Goal: Information Seeking & Learning: Learn about a topic

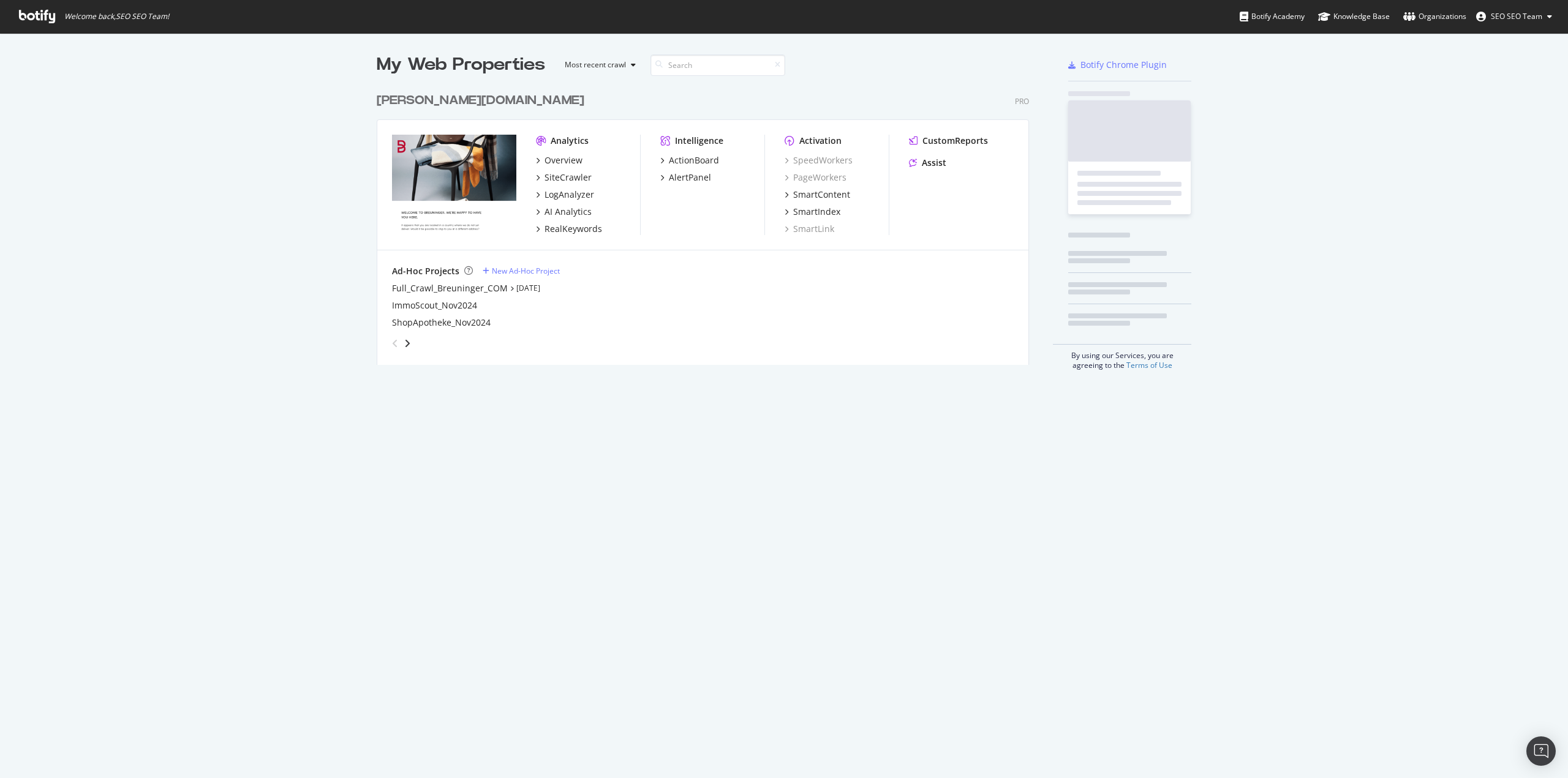
scroll to position [770, 1549]
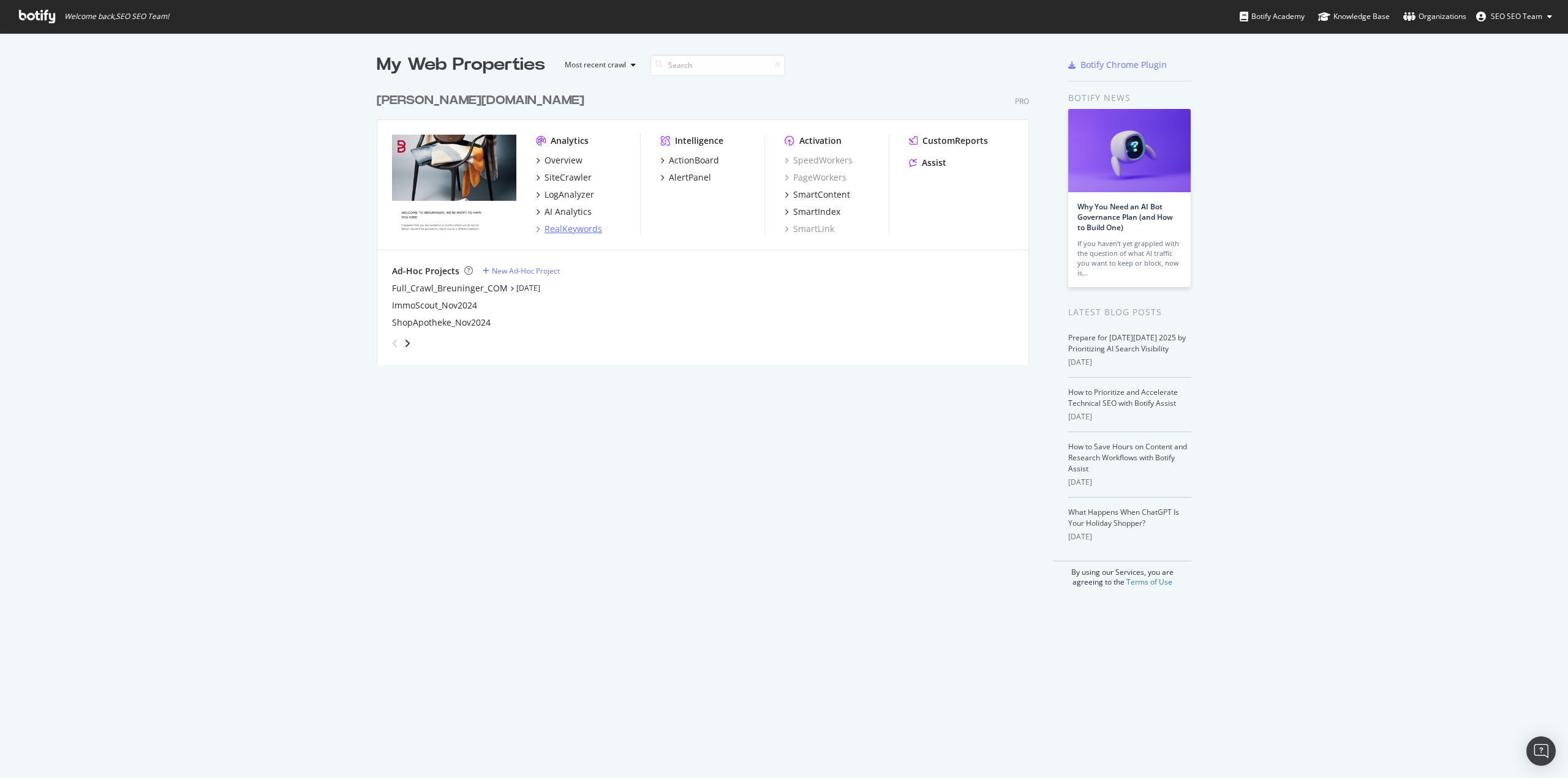
click at [587, 227] on div "RealKeywords" at bounding box center [573, 229] width 58 height 12
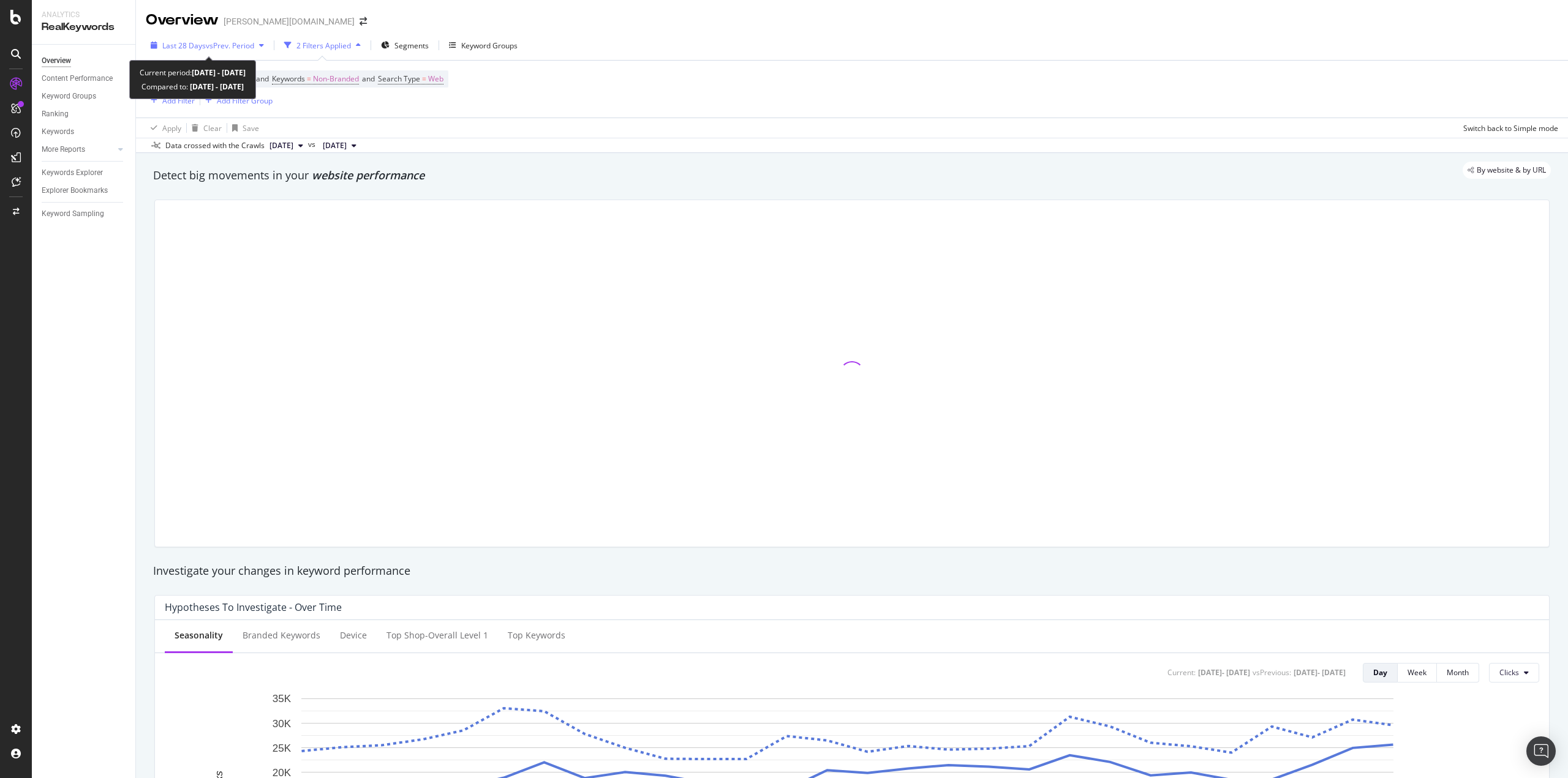
click at [250, 47] on span "vs Prev. Period" at bounding box center [230, 45] width 49 height 10
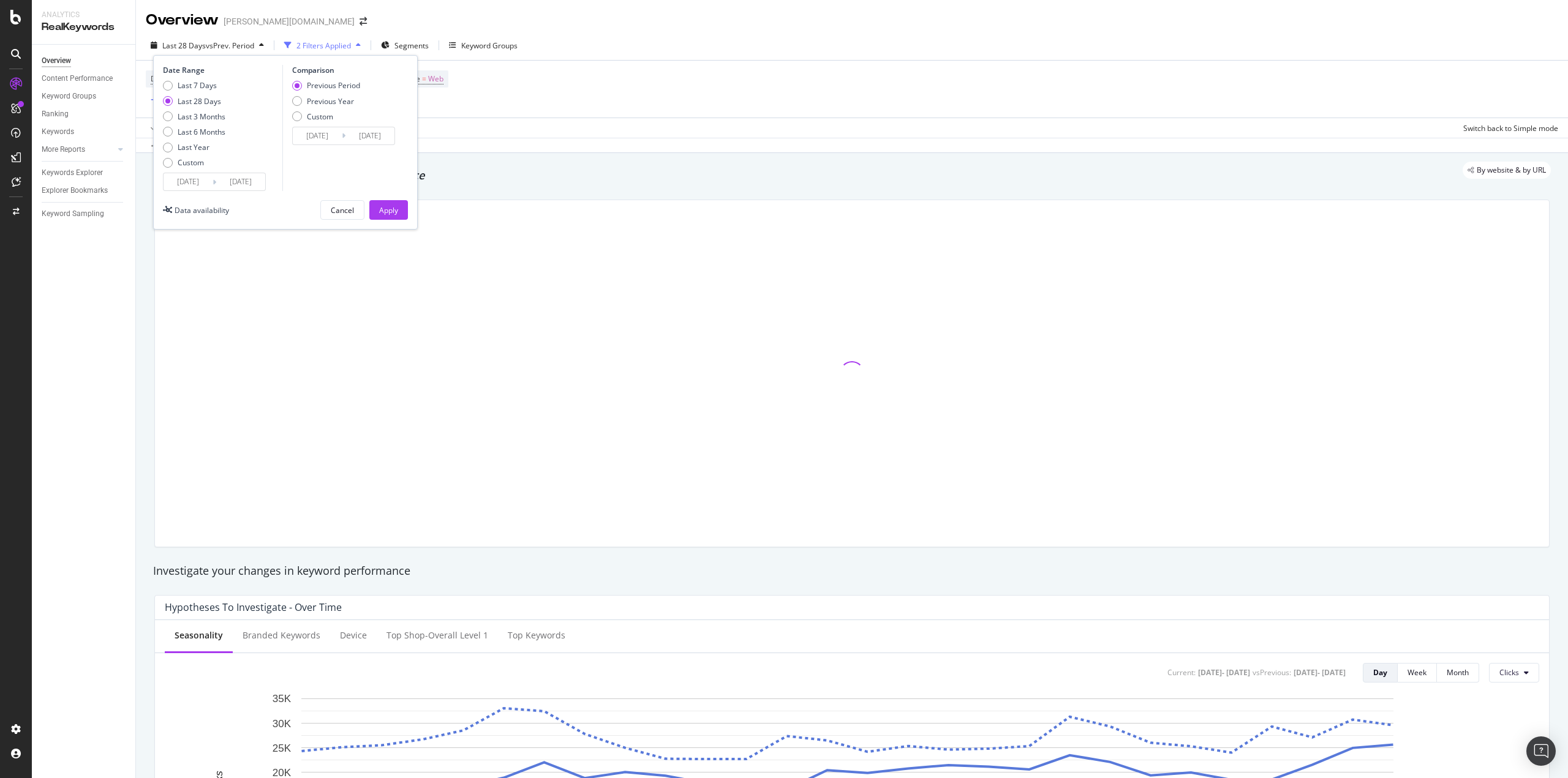
click at [549, 134] on div "Apply Clear Save Switch back to Simple mode" at bounding box center [852, 127] width 1432 height 20
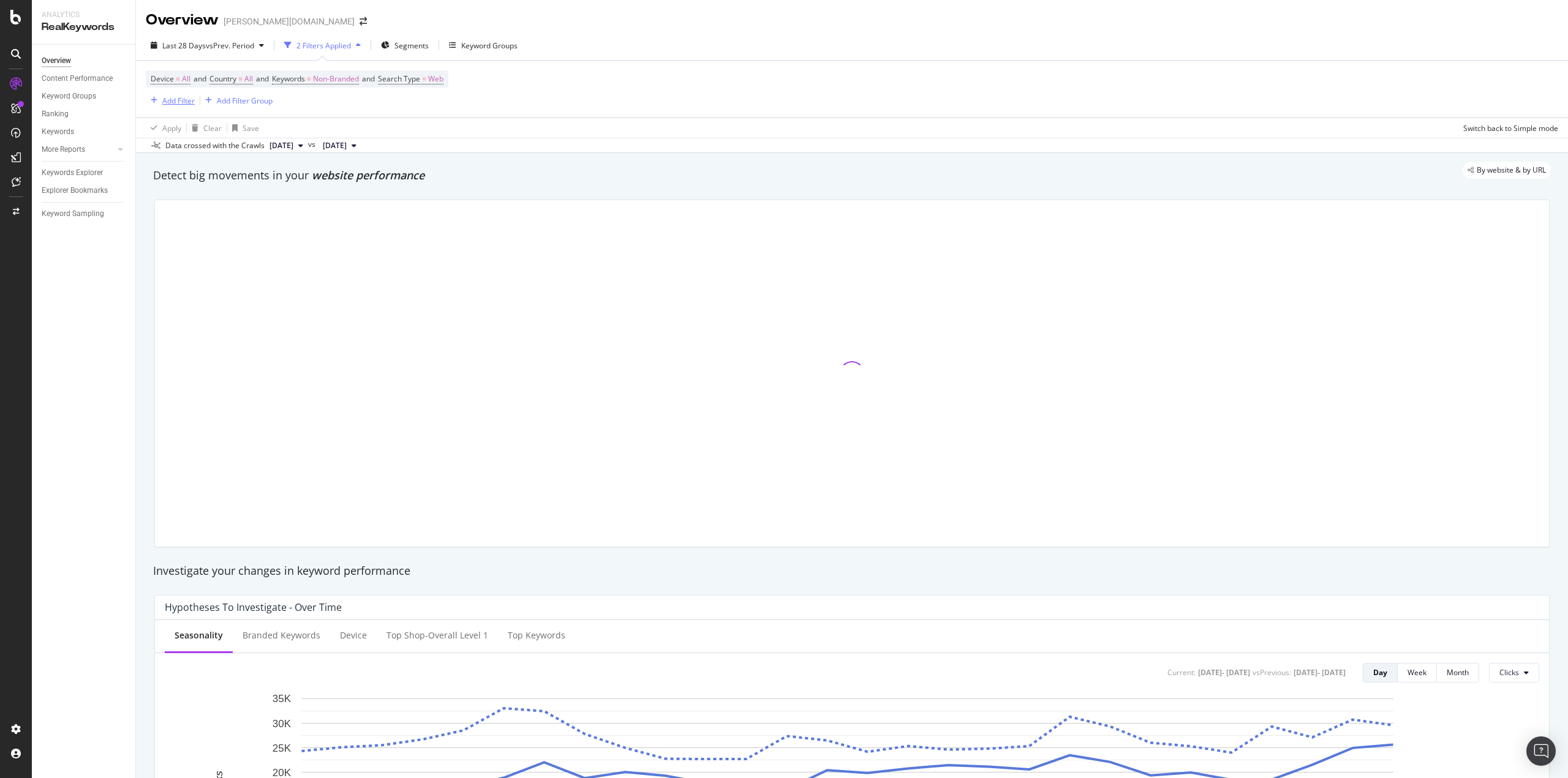
click at [175, 100] on div "Add Filter" at bounding box center [179, 100] width 32 height 10
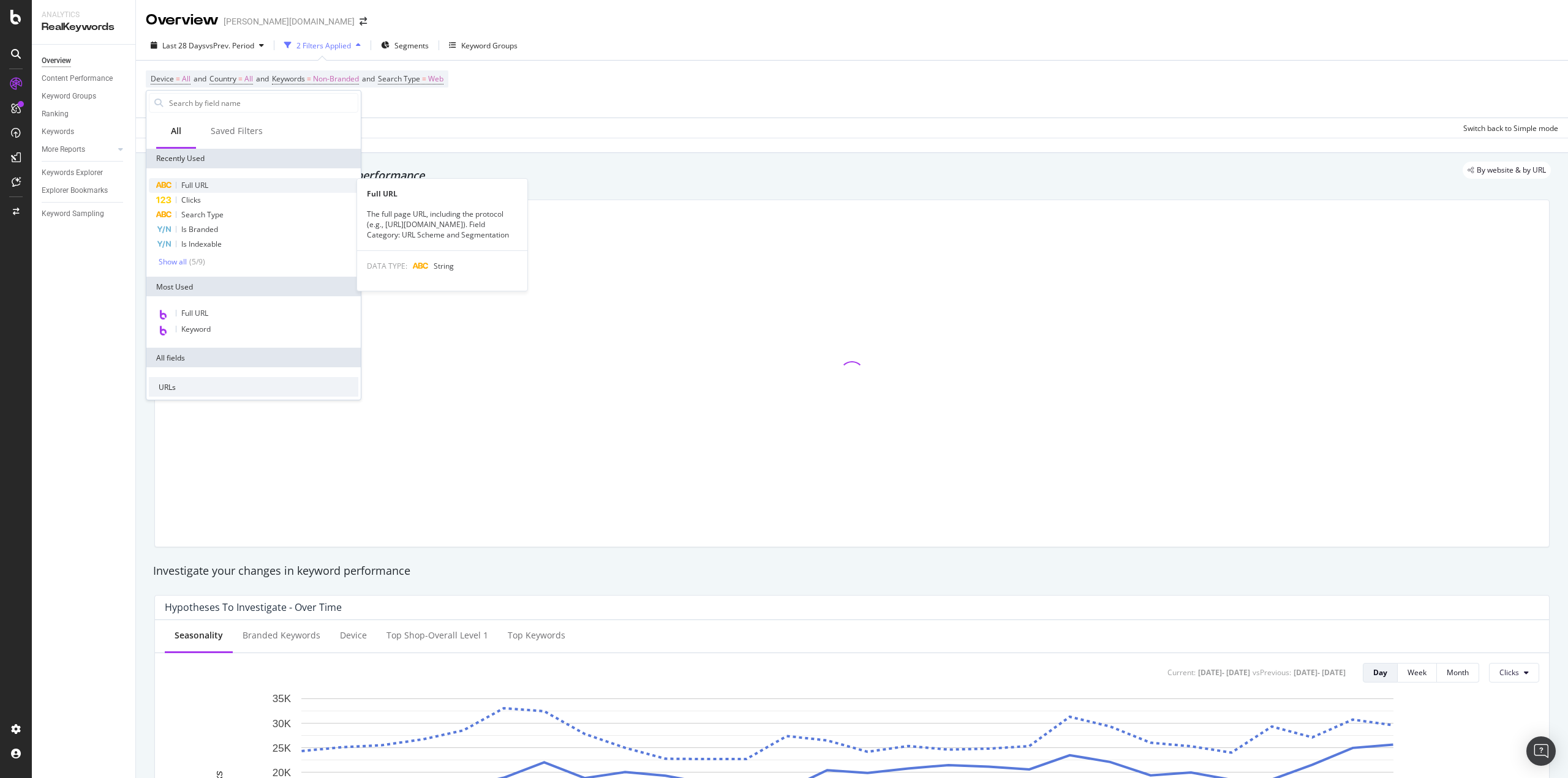
click at [208, 189] on span "Full URL" at bounding box center [195, 185] width 27 height 10
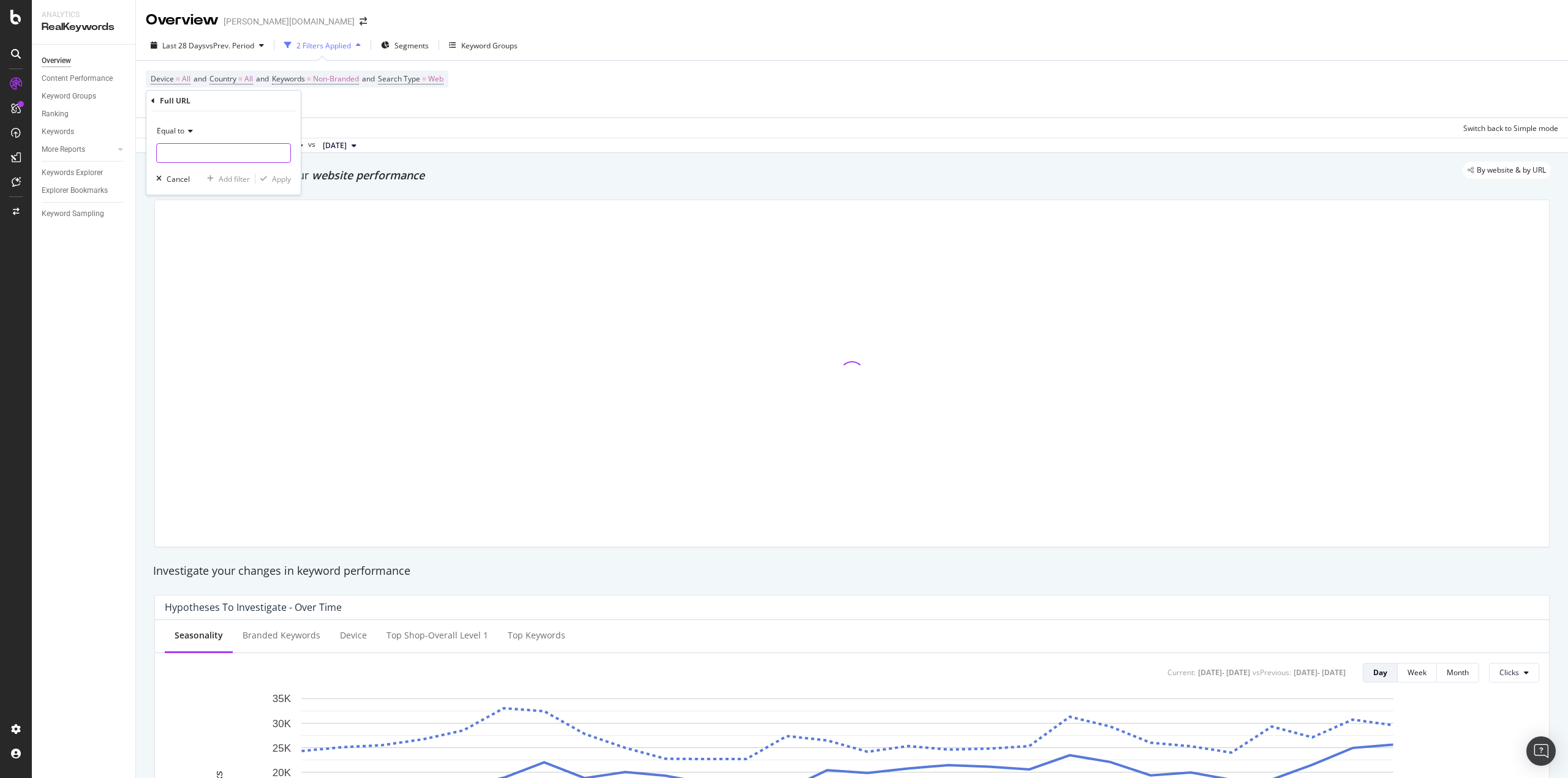
click at [238, 159] on input "text" at bounding box center [223, 152] width 134 height 19
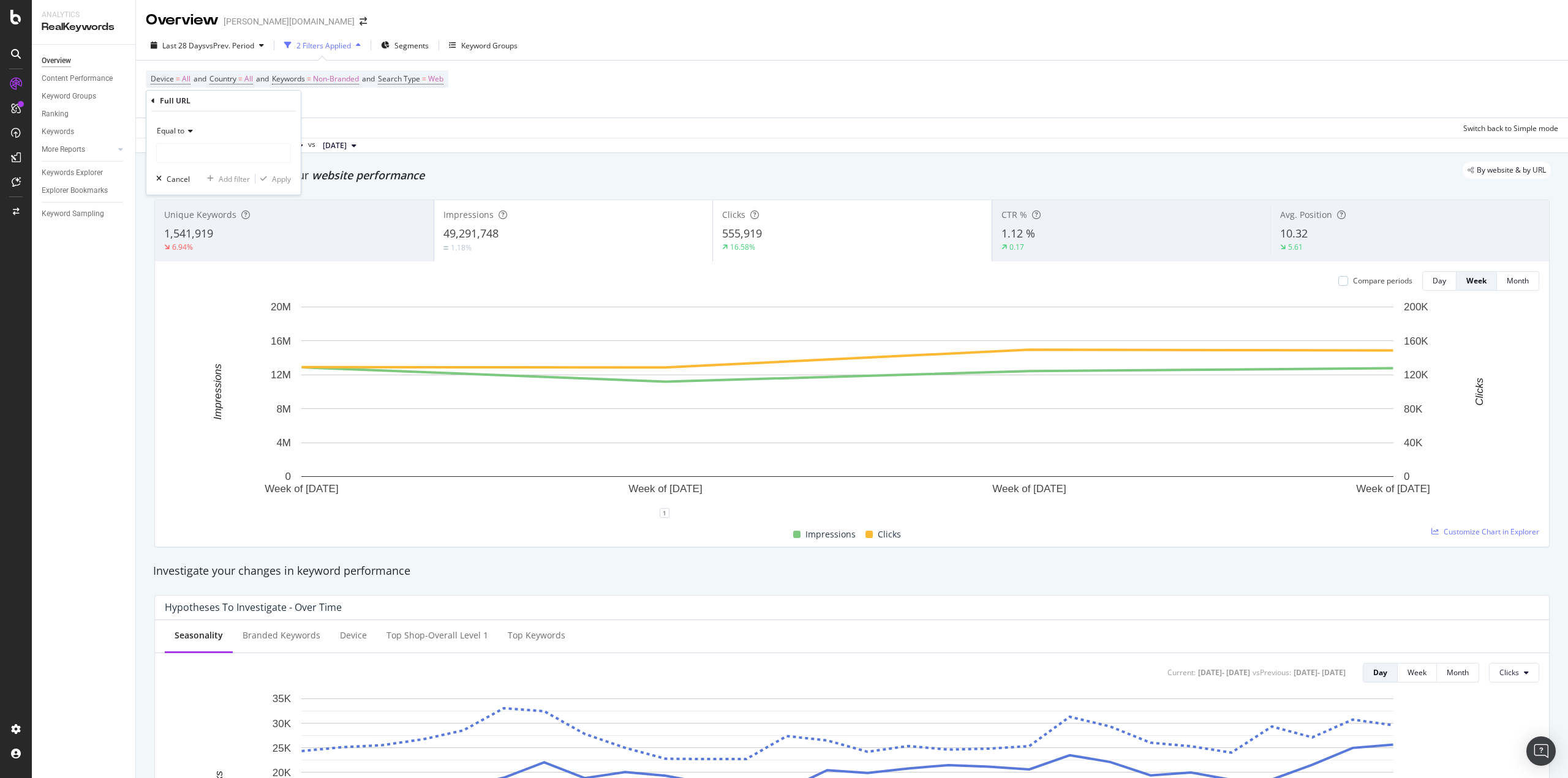
click at [197, 134] on div "Equal to" at bounding box center [223, 131] width 134 height 19
click at [201, 250] on div "Contains" at bounding box center [225, 251] width 131 height 16
click at [185, 154] on input "text" at bounding box center [223, 152] width 134 height 19
type input "/[PERSON_NAME]/"
drag, startPoint x: 272, startPoint y: 184, endPoint x: 247, endPoint y: 152, distance: 40.6
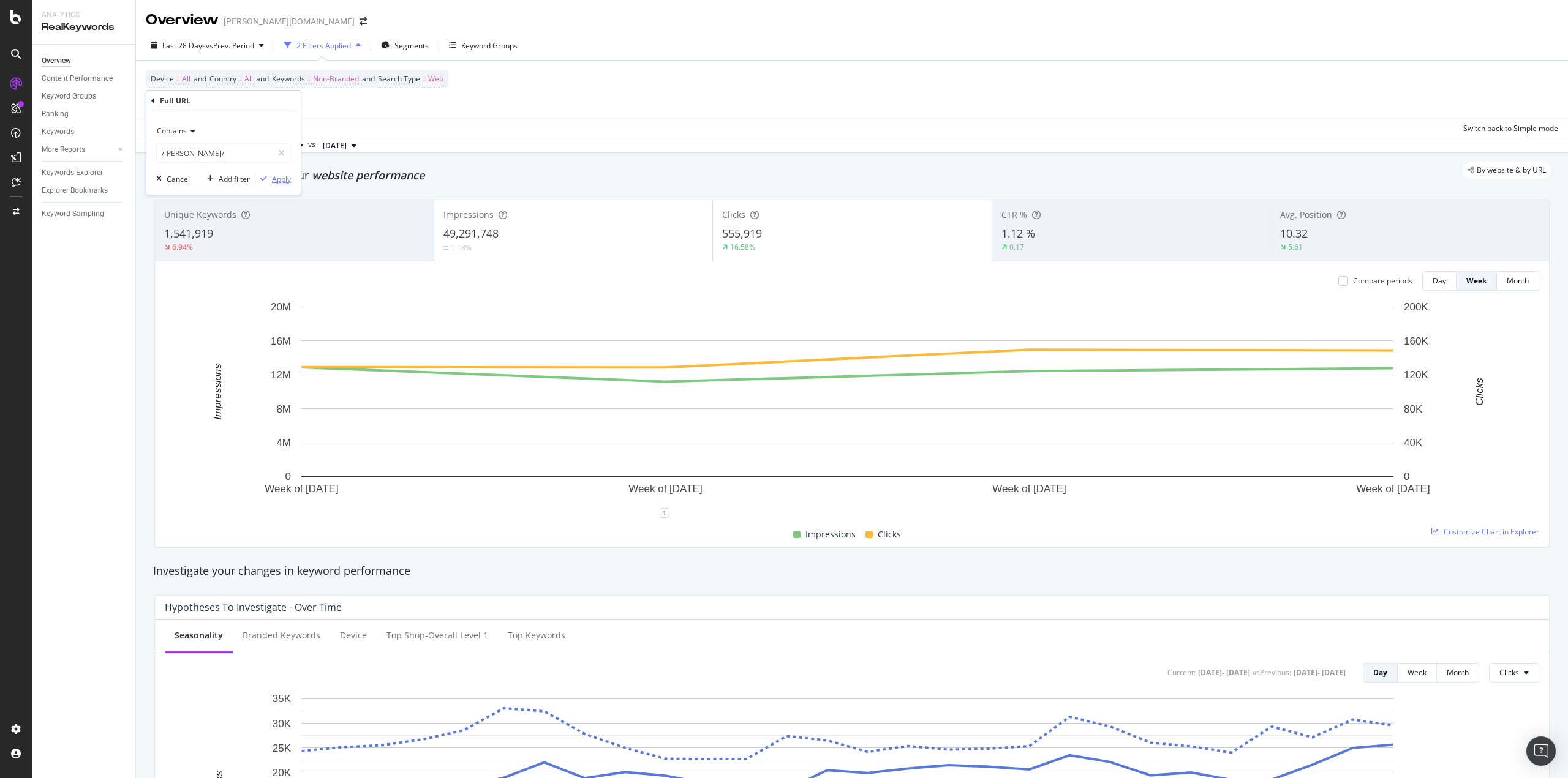
click at [270, 185] on button "Apply" at bounding box center [274, 179] width 36 height 12
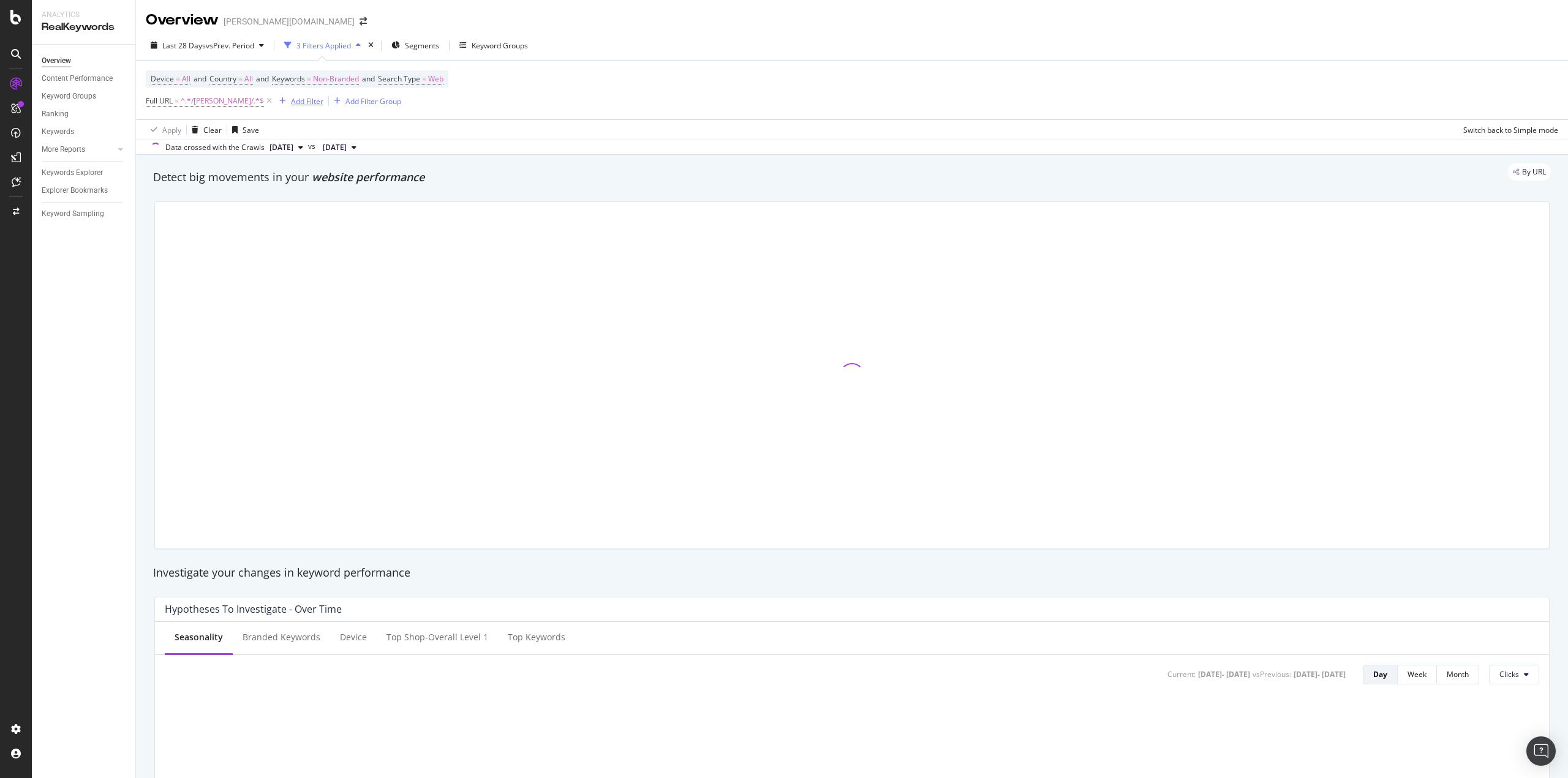
click at [291, 97] on div "Add Filter" at bounding box center [308, 100] width 32 height 10
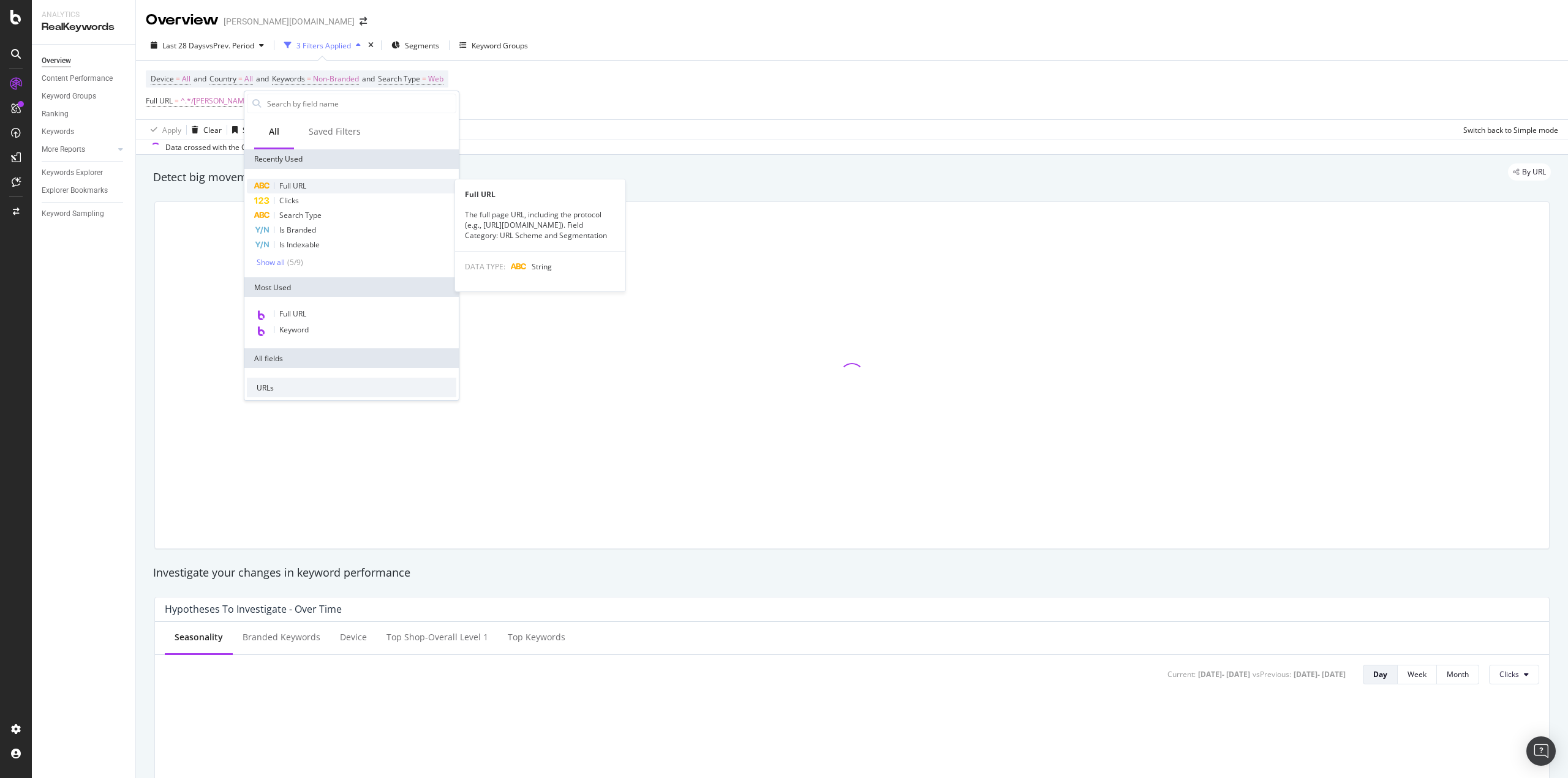
click at [311, 181] on div "Full URL" at bounding box center [351, 185] width 209 height 15
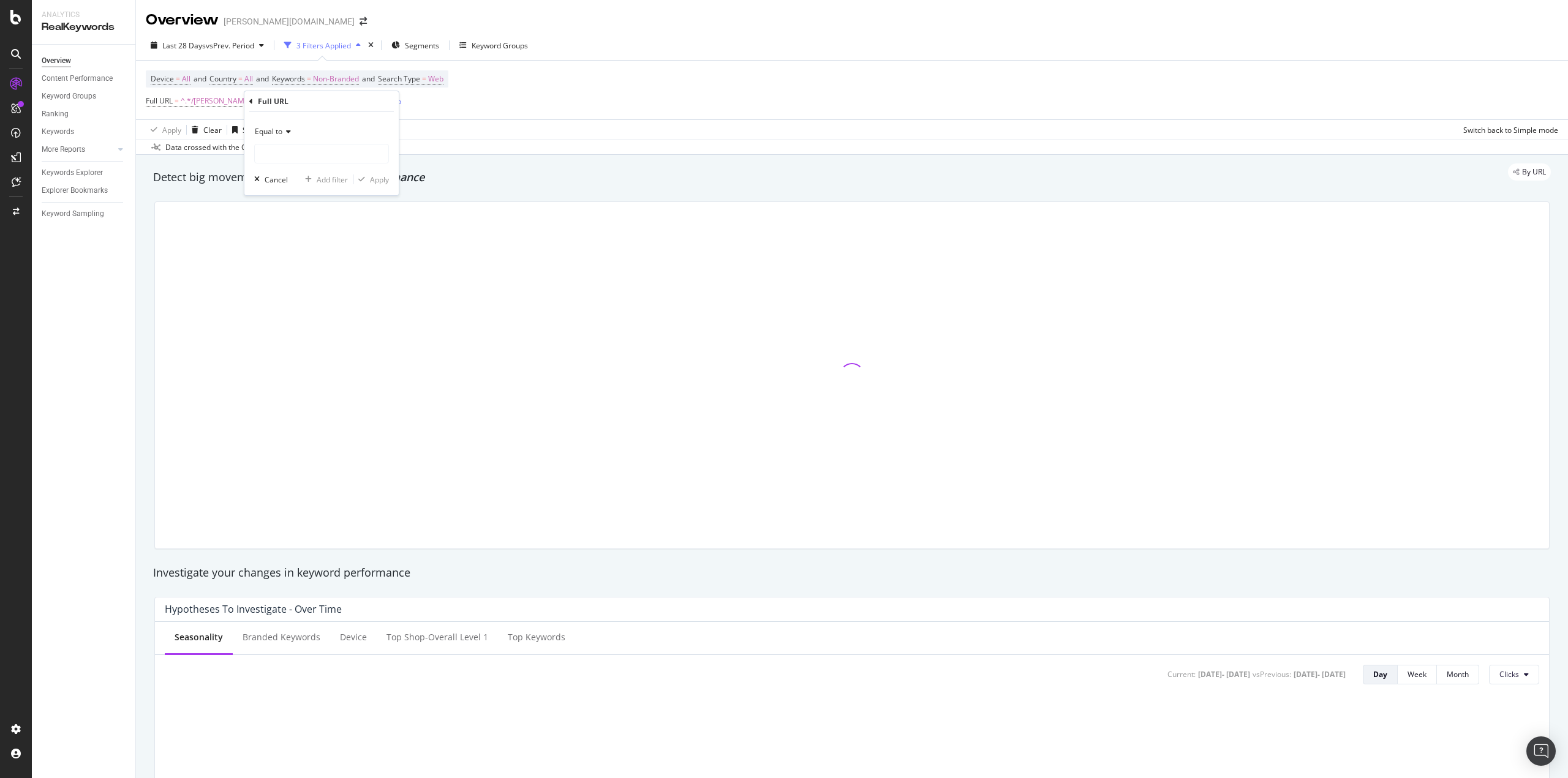
click at [294, 127] on div "Equal to" at bounding box center [321, 131] width 134 height 19
click at [66, 175] on div "Keywords Explorer" at bounding box center [72, 173] width 61 height 13
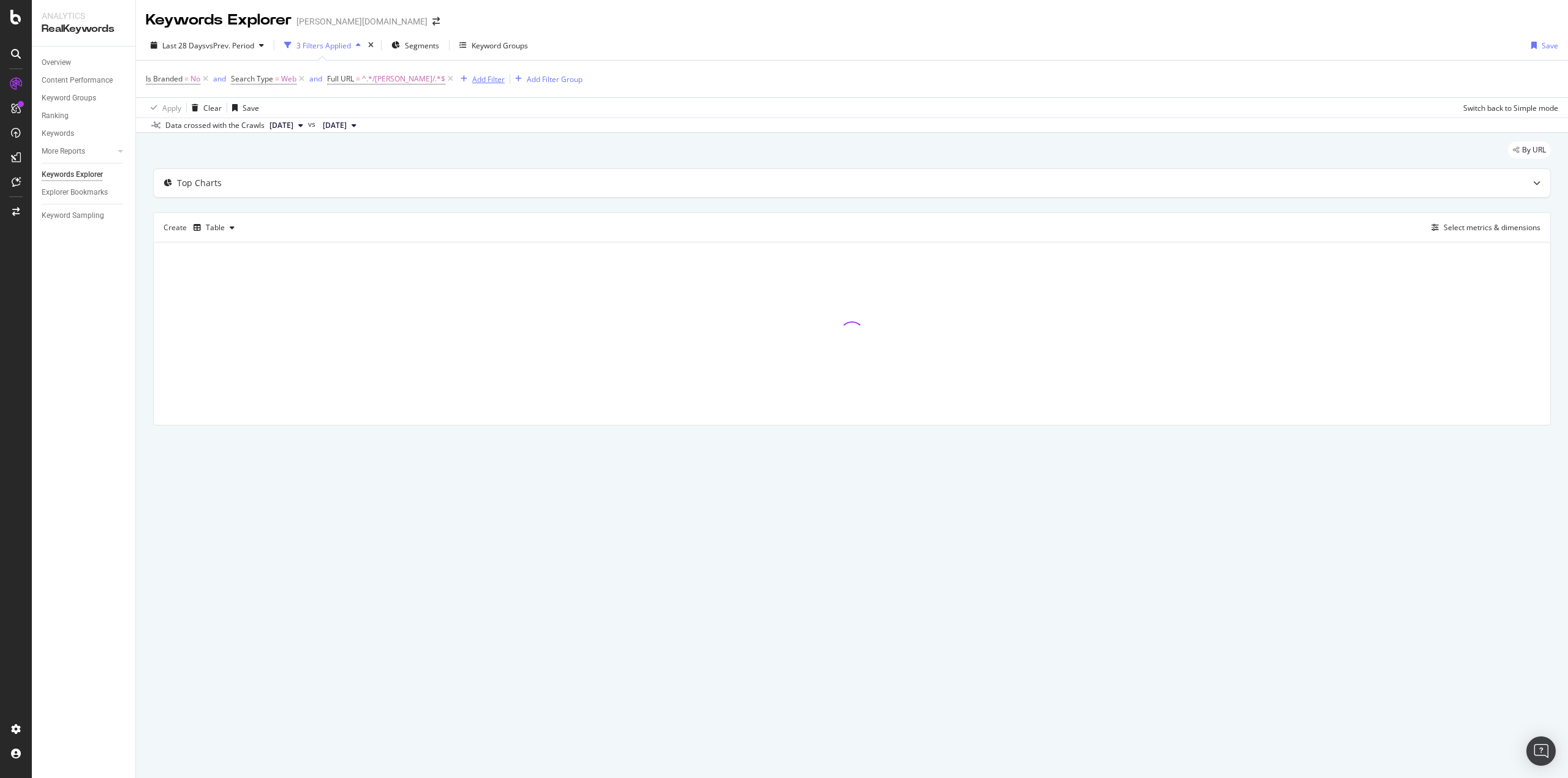
click at [472, 77] on div "Add Filter" at bounding box center [488, 79] width 32 height 10
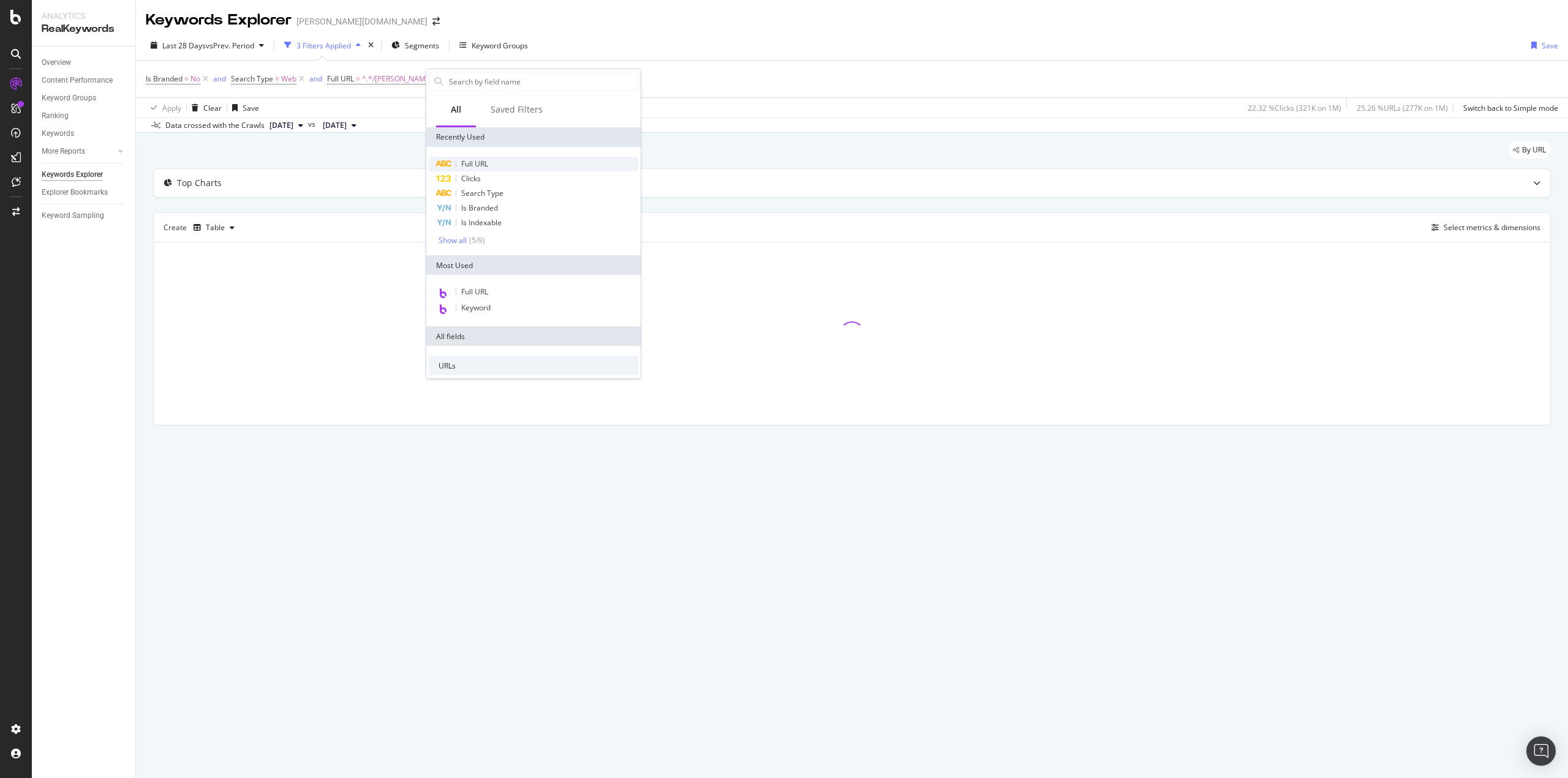
click at [471, 158] on div "Full URL" at bounding box center [533, 164] width 209 height 15
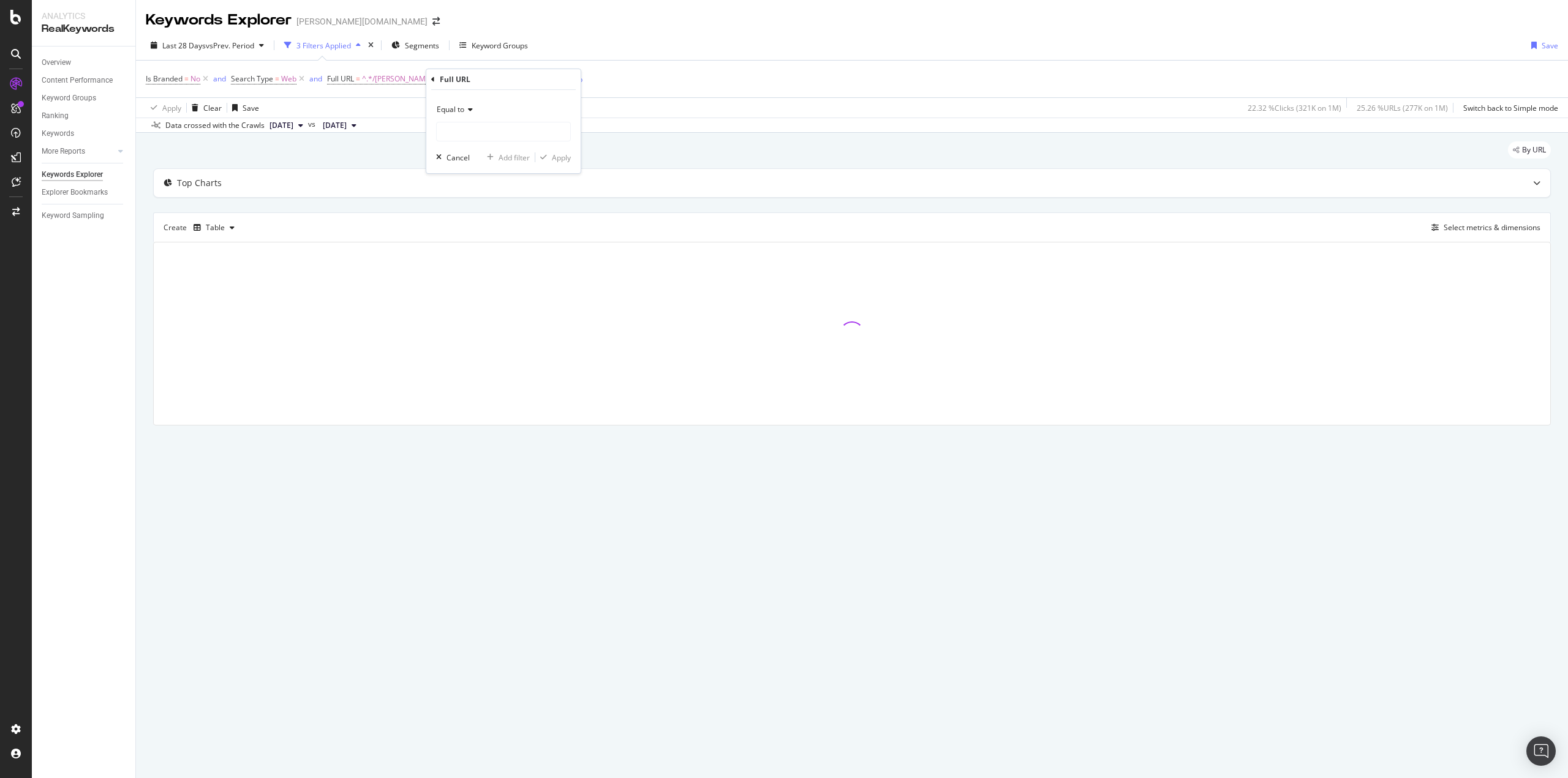
click at [454, 108] on span "Equal to" at bounding box center [451, 109] width 28 height 10
click at [491, 243] on span "Doesn't contain" at bounding box center [468, 246] width 53 height 10
click at [467, 132] on input "text" at bounding box center [503, 131] width 134 height 19
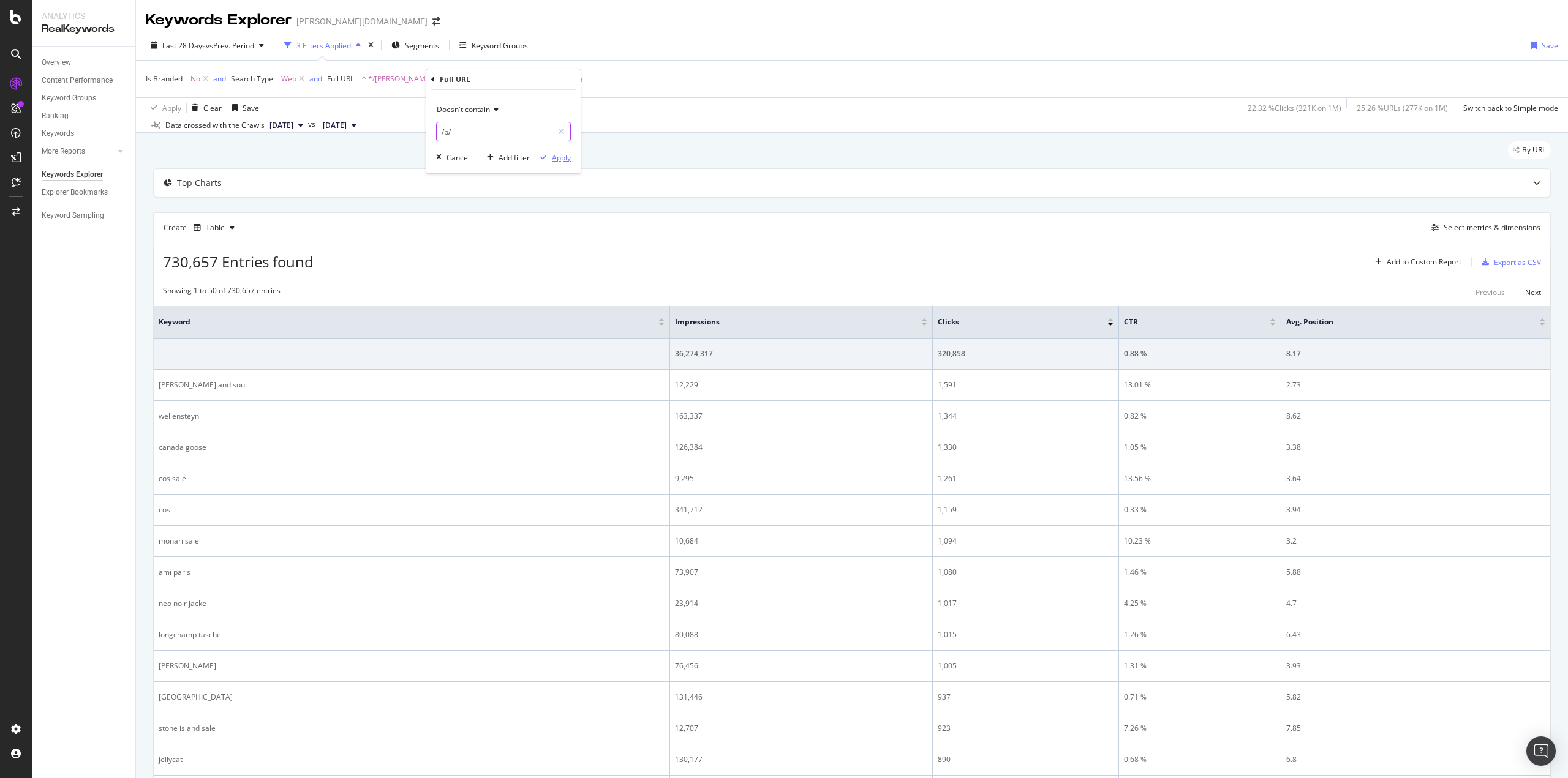
type input "/p/"
click at [568, 158] on div "Apply" at bounding box center [561, 157] width 19 height 10
click at [568, 79] on div "Add Filter" at bounding box center [584, 79] width 32 height 10
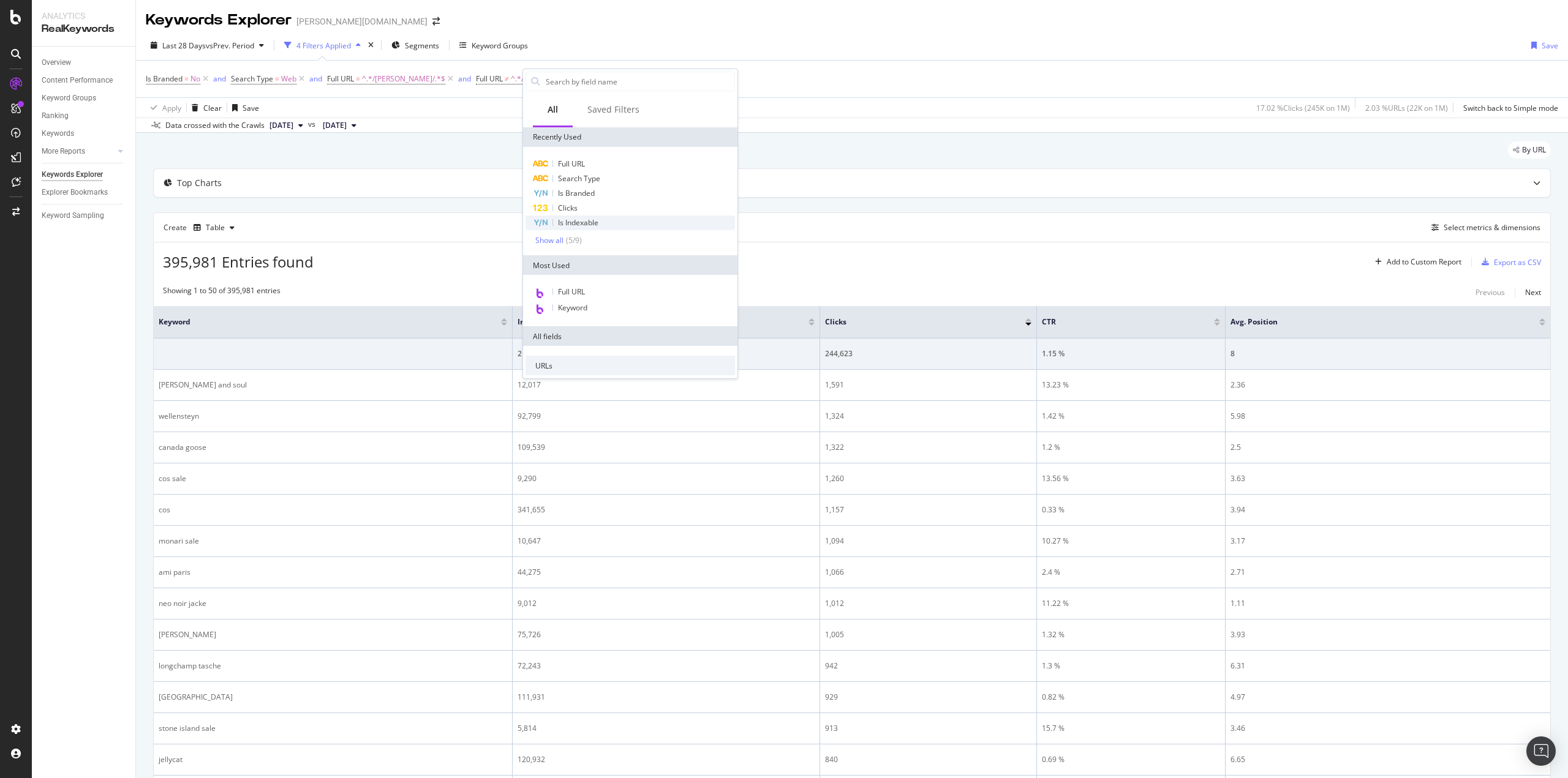
click at [604, 216] on div "Is Indexable" at bounding box center [630, 223] width 209 height 15
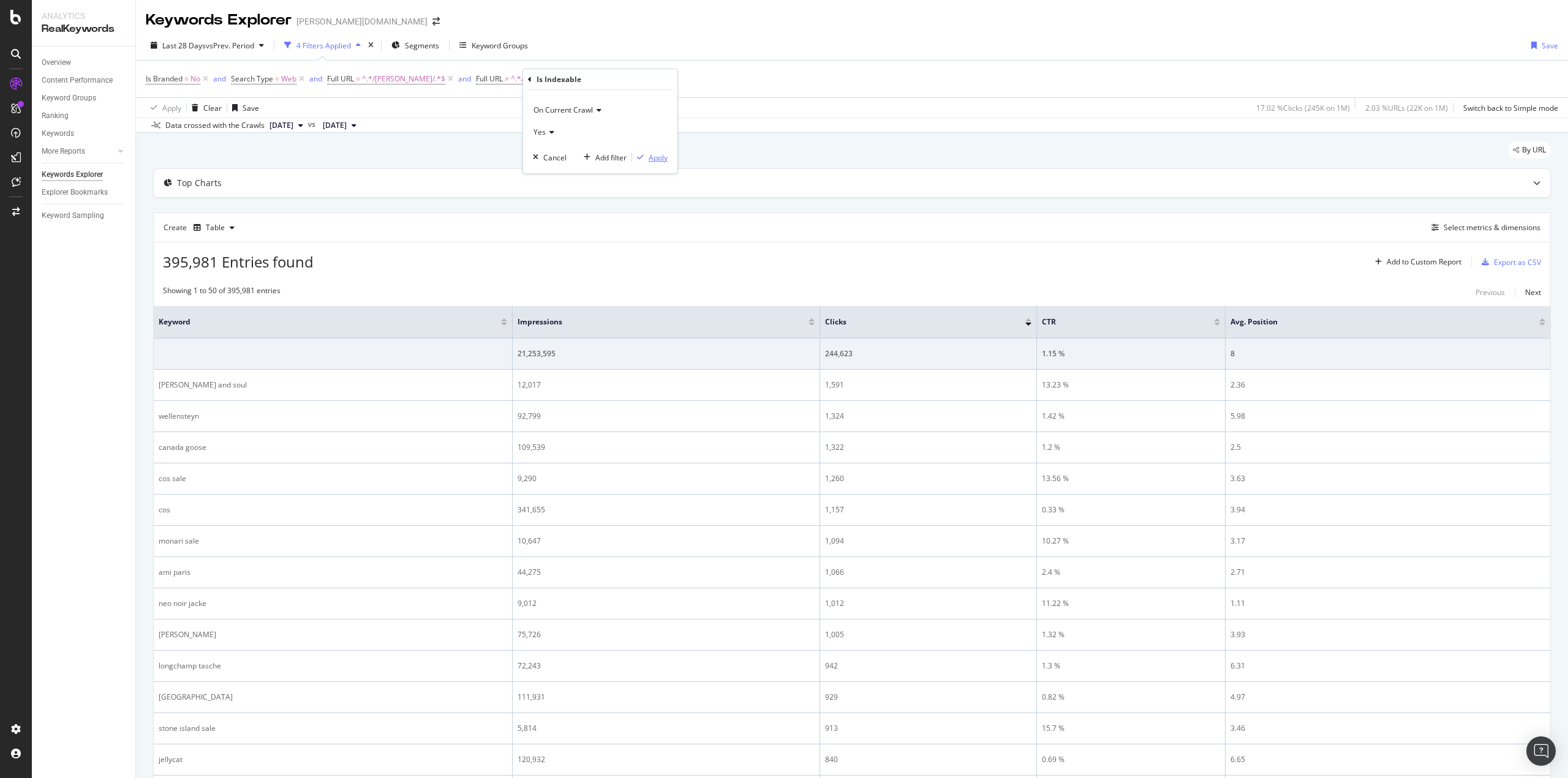
click at [650, 158] on div "Apply" at bounding box center [658, 157] width 19 height 10
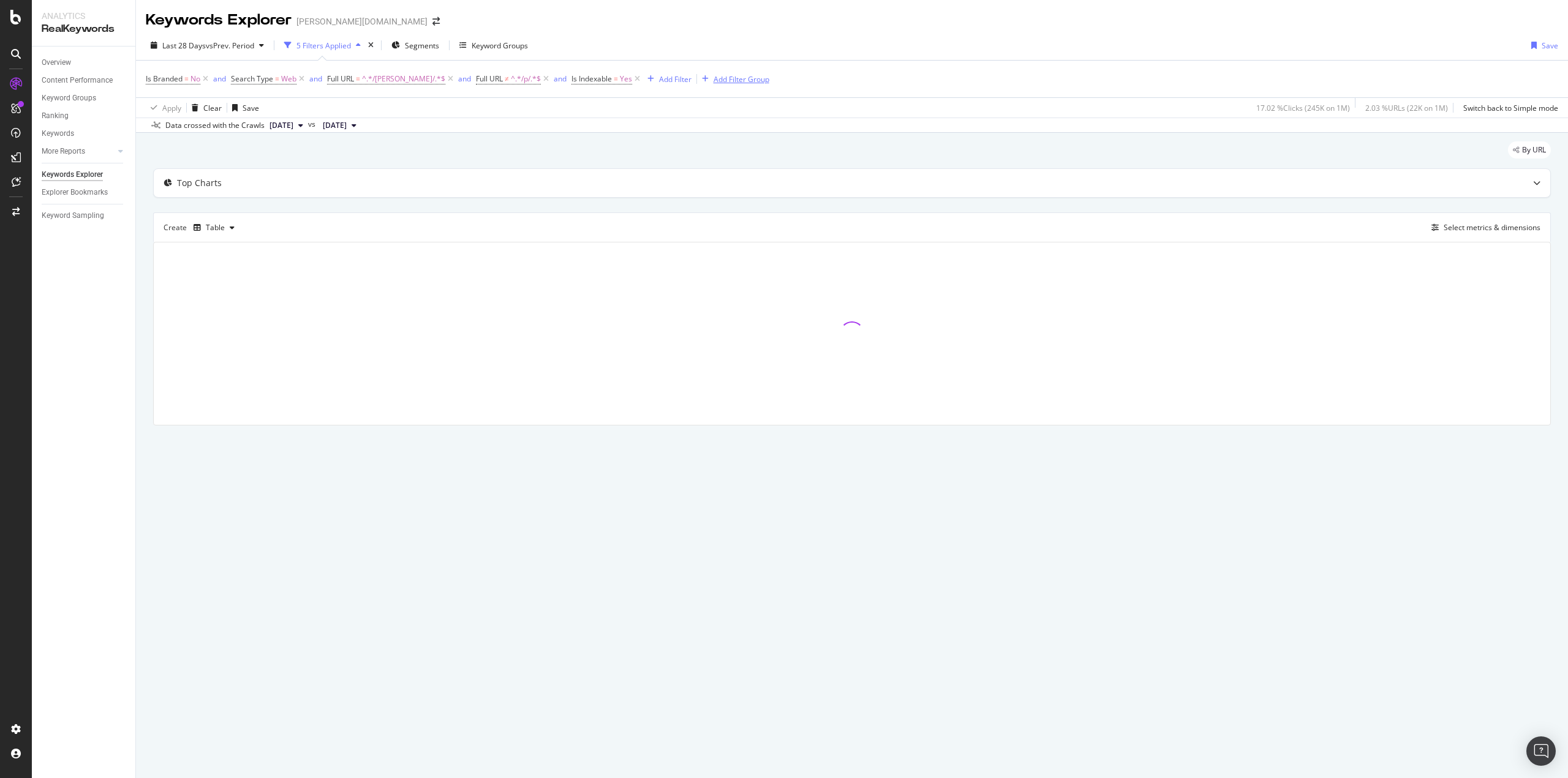
click at [713, 78] on div "Add Filter Group" at bounding box center [741, 79] width 56 height 10
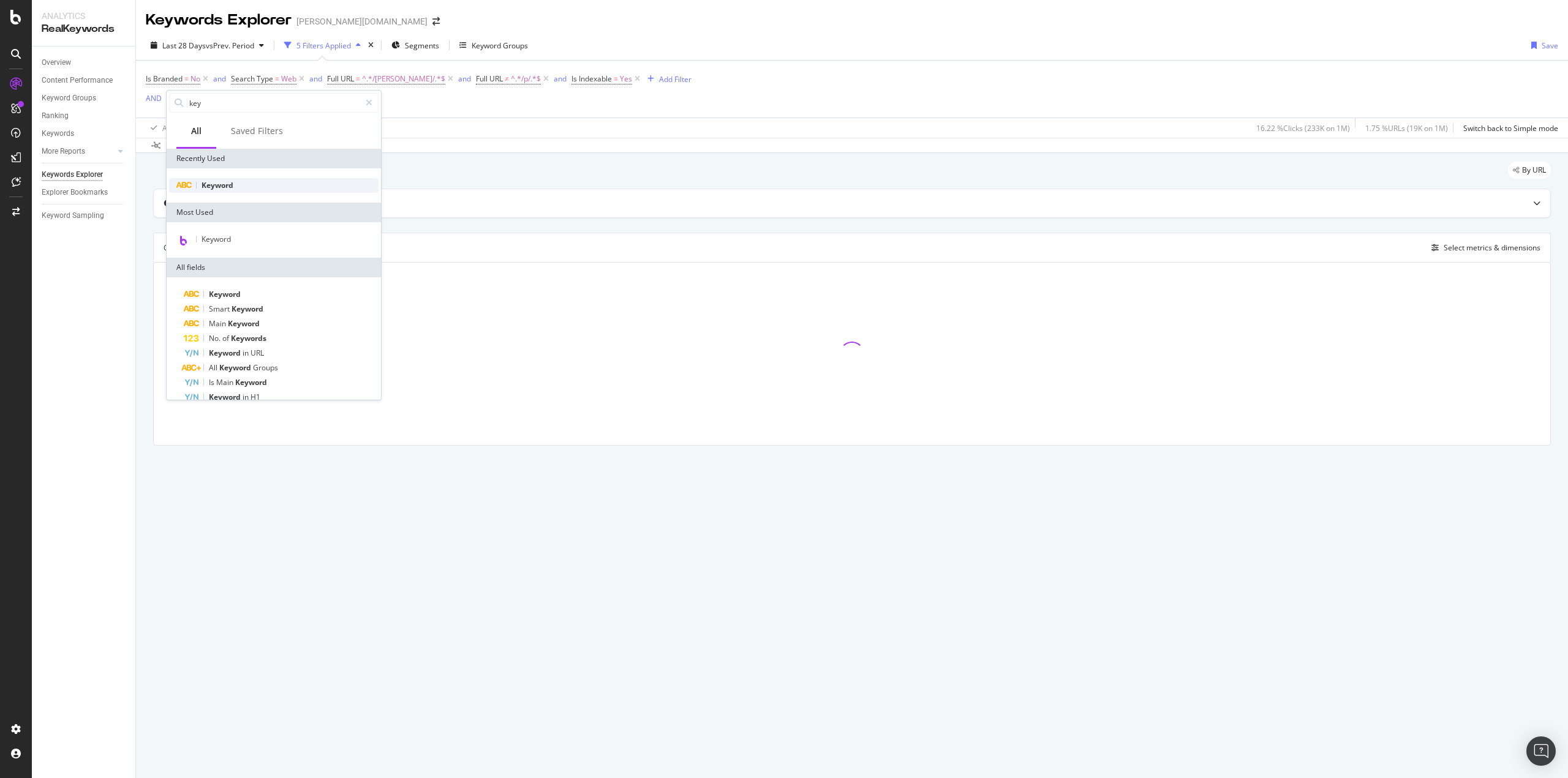
type input "key"
click at [223, 182] on span "Keyword" at bounding box center [217, 185] width 32 height 10
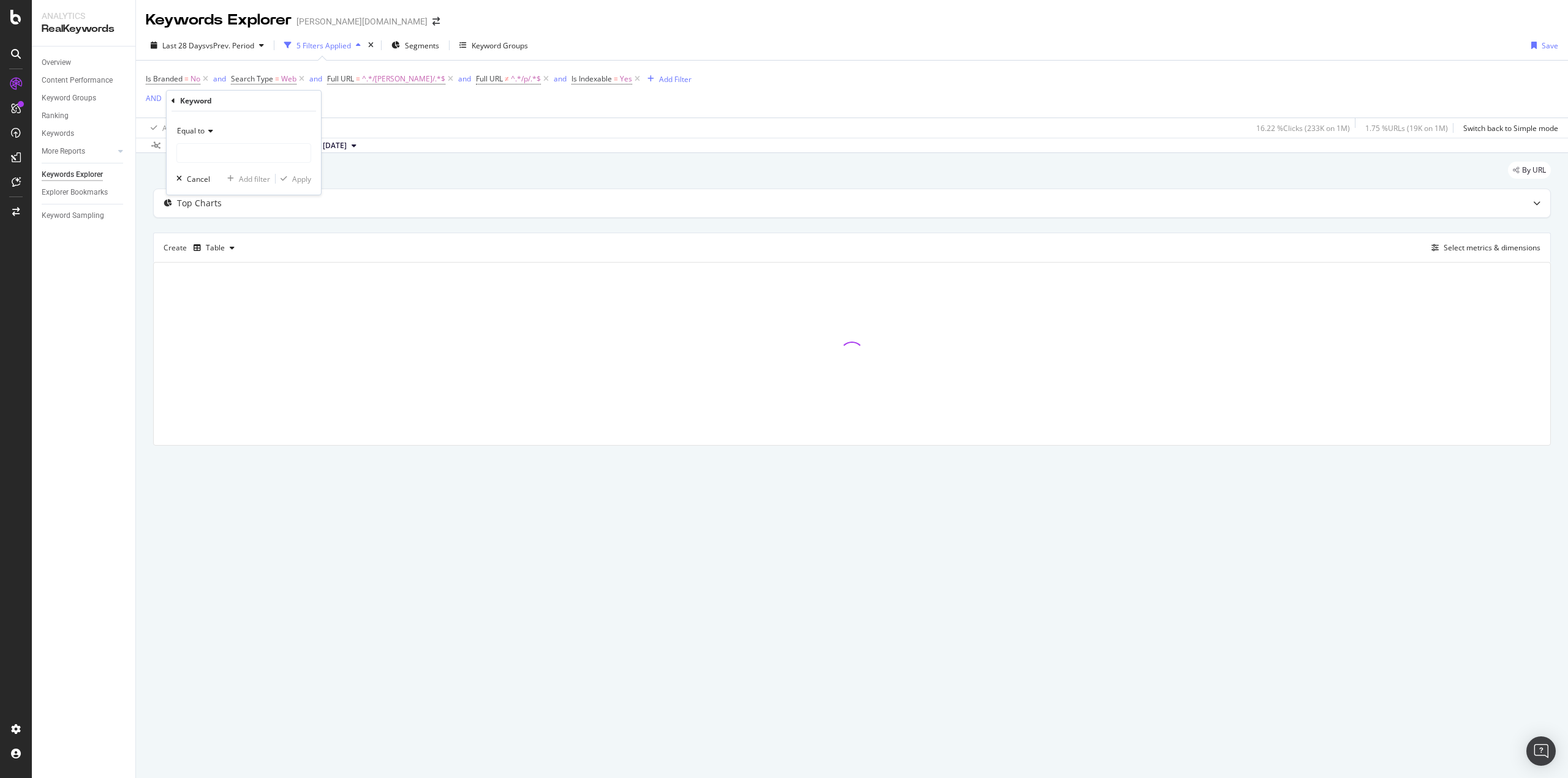
click at [199, 128] on span "Equal to" at bounding box center [191, 130] width 28 height 10
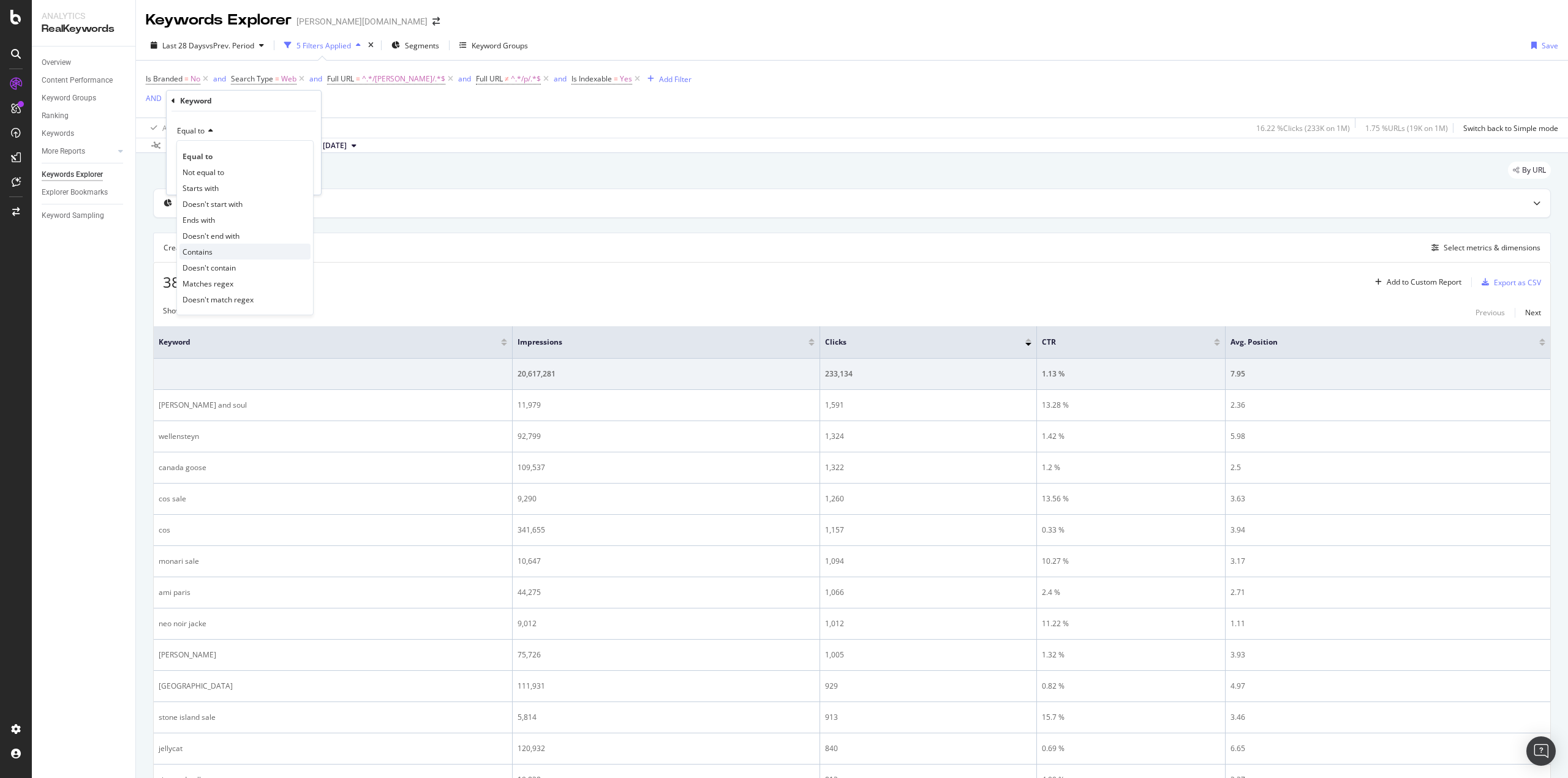
click at [227, 247] on div "Contains" at bounding box center [245, 251] width 131 height 16
click at [213, 155] on input "text" at bounding box center [243, 152] width 134 height 19
type input "jacke"
click at [291, 178] on div "button" at bounding box center [284, 179] width 16 height 8
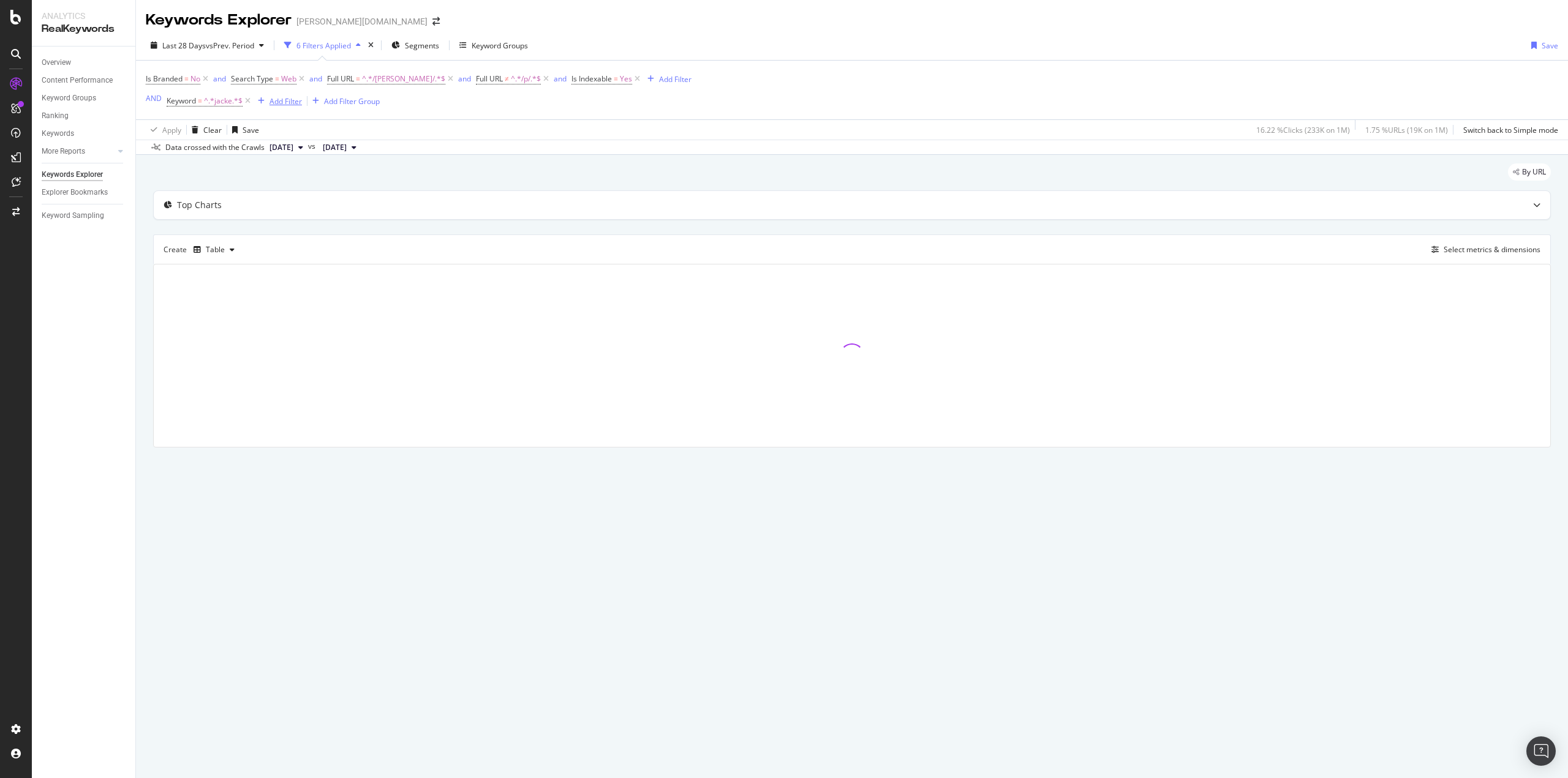
click at [283, 102] on div "Add Filter" at bounding box center [286, 100] width 32 height 10
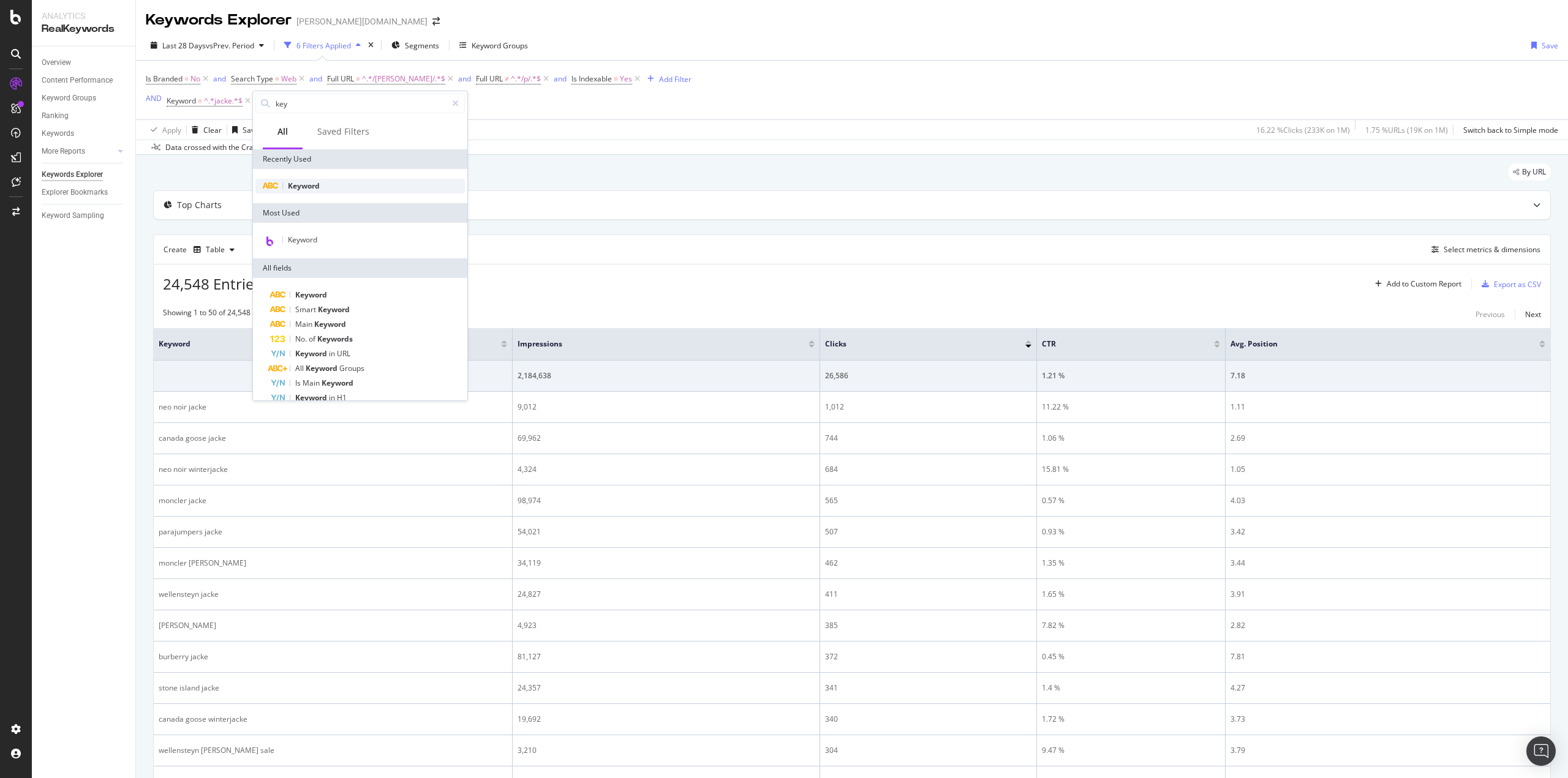
click at [312, 191] on span "Keyword" at bounding box center [304, 185] width 32 height 10
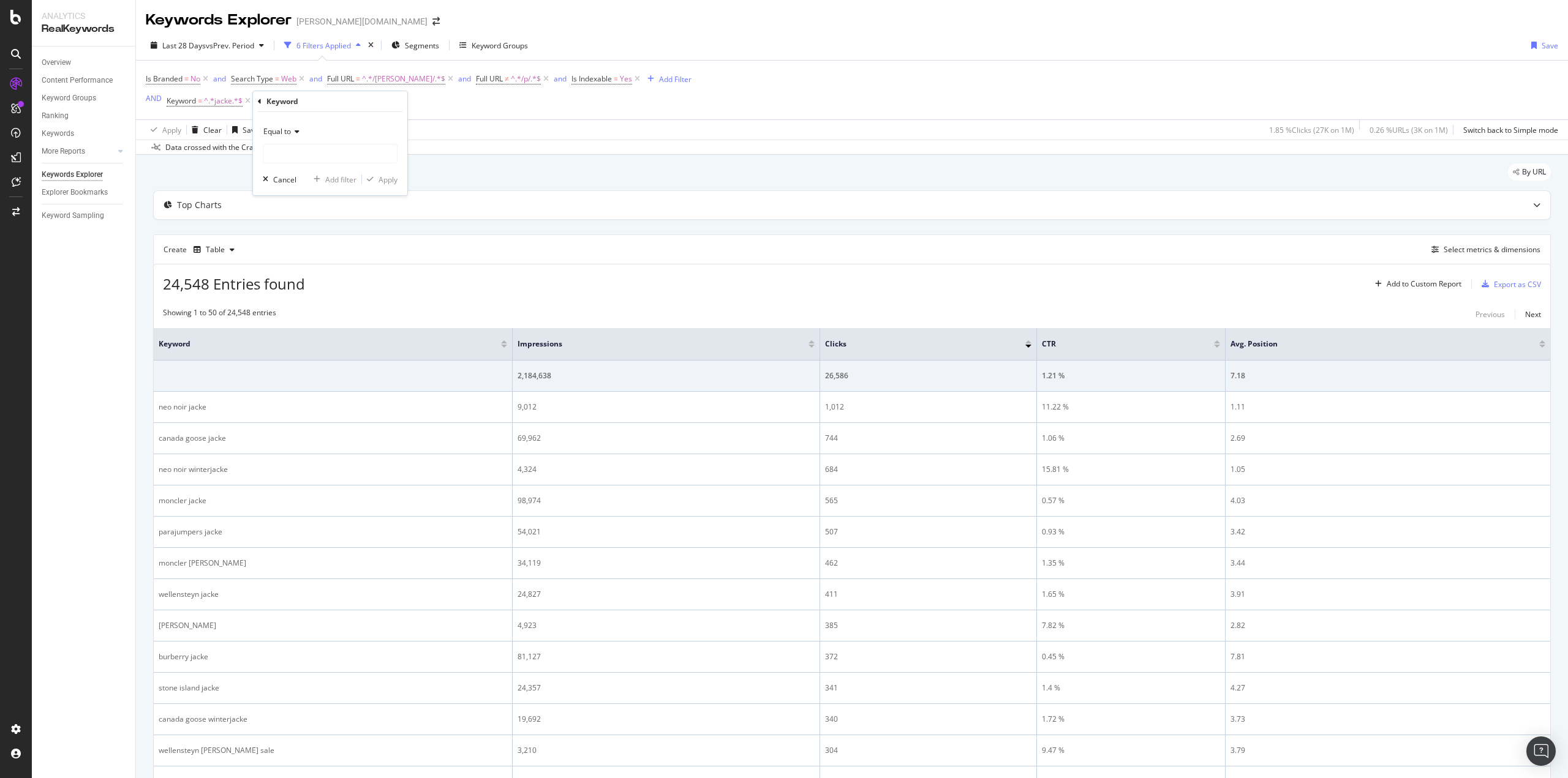
click at [291, 125] on div "Equal to" at bounding box center [330, 131] width 134 height 19
click at [308, 248] on div "Contains" at bounding box center [332, 252] width 131 height 16
click at [285, 155] on input "text" at bounding box center [330, 153] width 134 height 19
type input "mantel"
click at [396, 184] on div "Apply" at bounding box center [388, 179] width 19 height 10
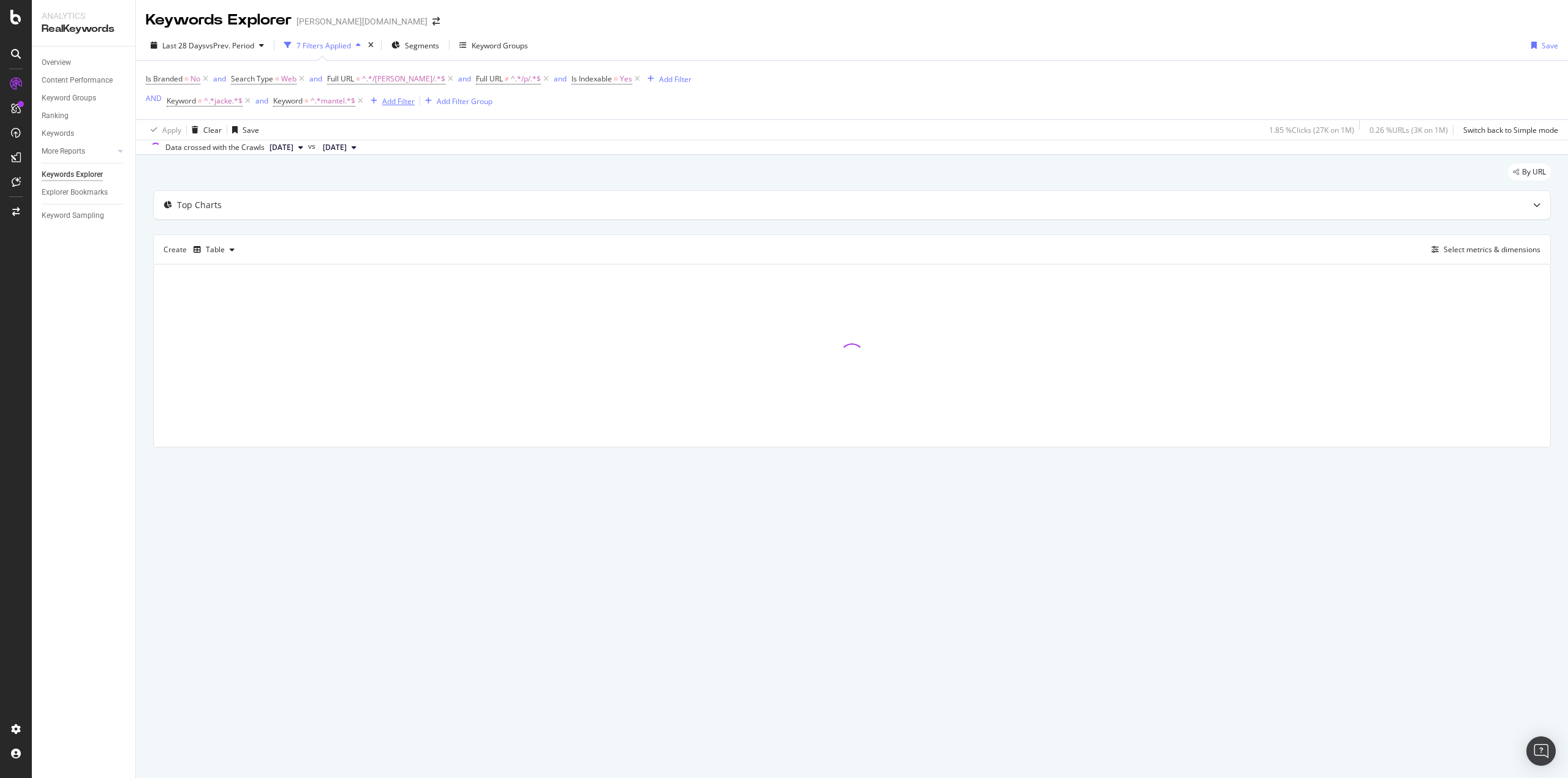
click at [396, 103] on div "Add Filter" at bounding box center [399, 100] width 32 height 10
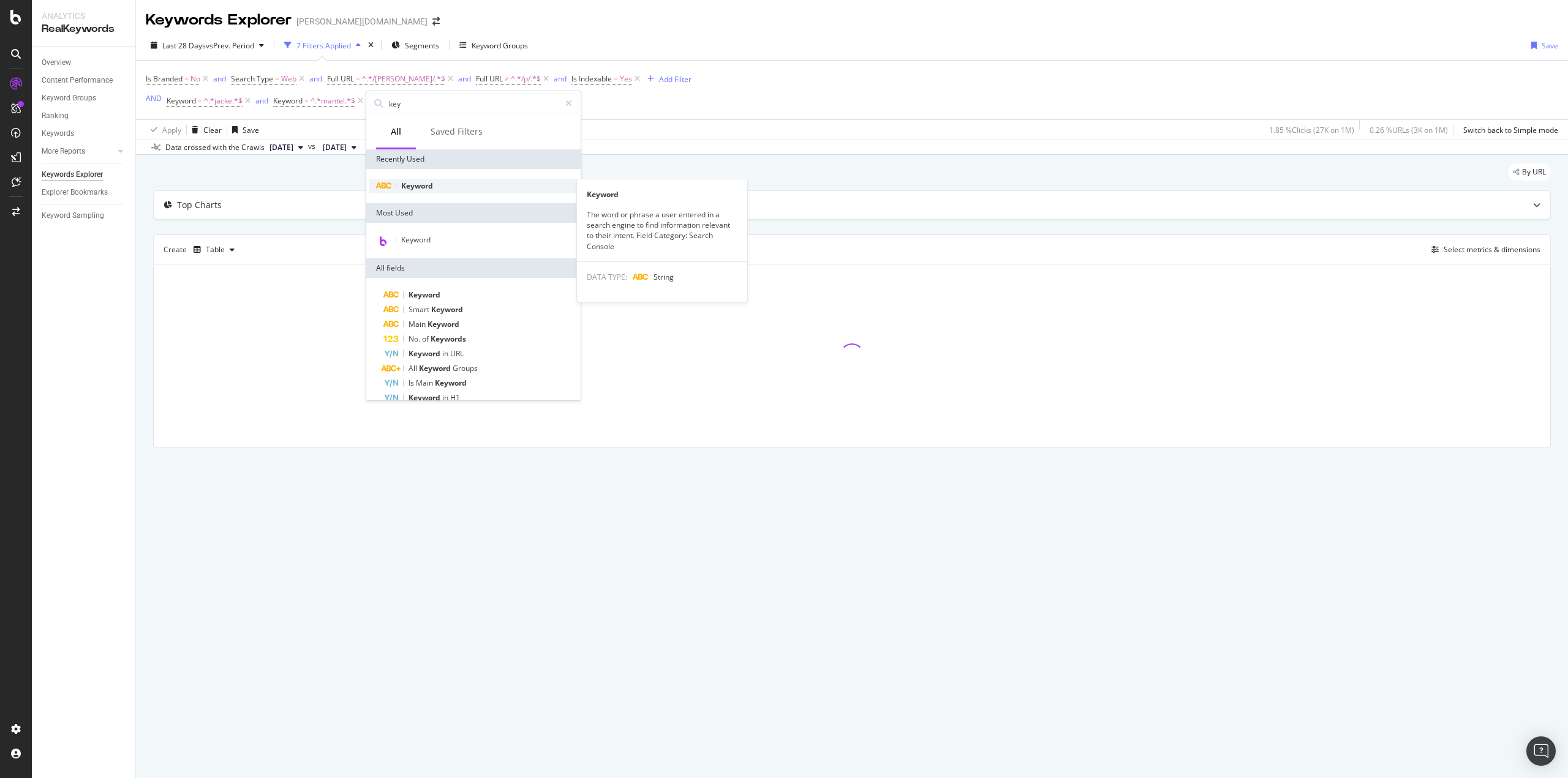
click at [427, 183] on span "Keyword" at bounding box center [417, 185] width 32 height 10
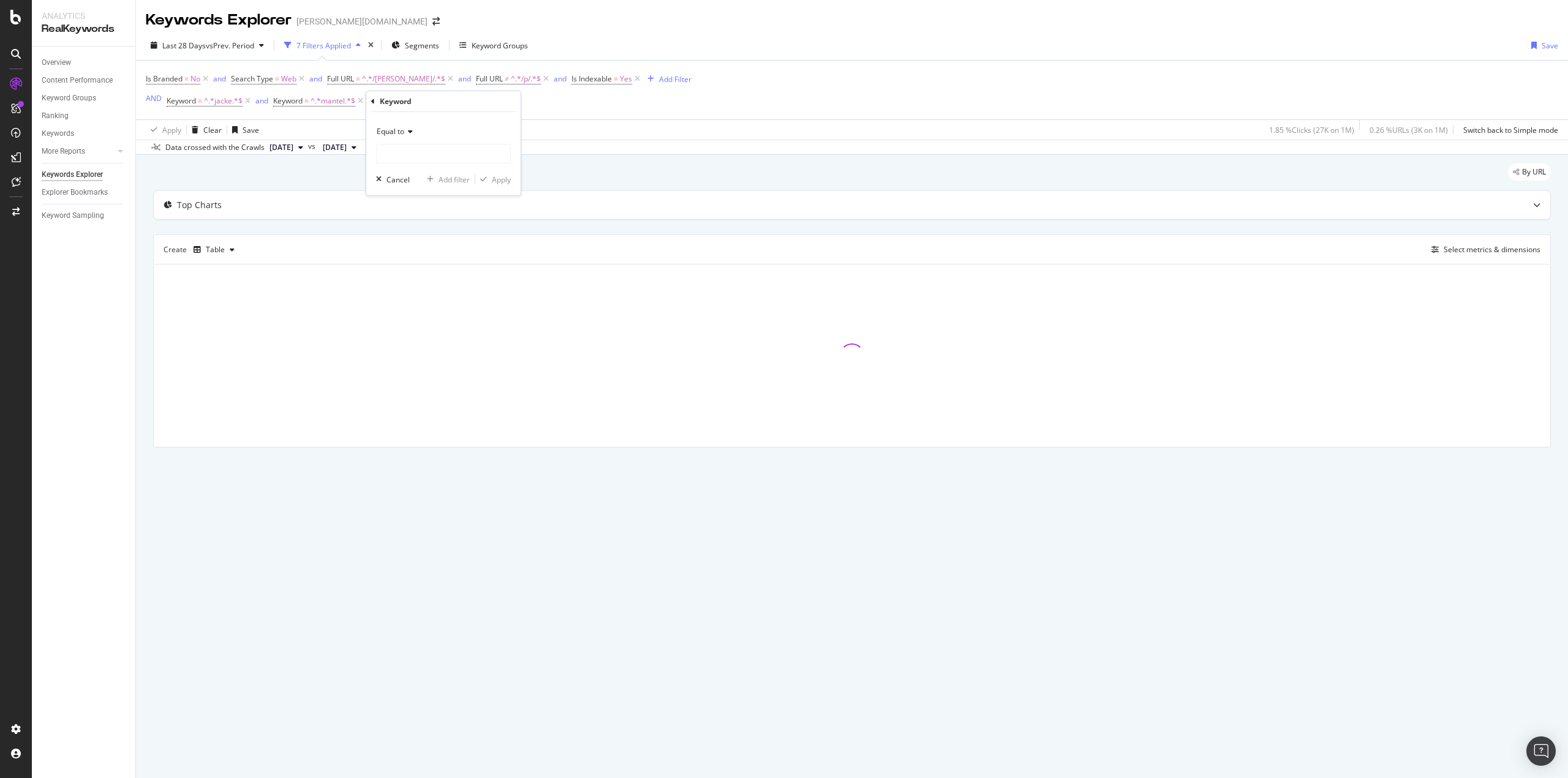
click at [391, 116] on div "Equal to Cancel Add filter Apply" at bounding box center [444, 154] width 155 height 83
click at [394, 128] on span "Equal to" at bounding box center [390, 131] width 28 height 10
click at [429, 246] on div "Contains" at bounding box center [445, 252] width 131 height 16
click at [418, 166] on div "Contains Cancel Add filter Apply" at bounding box center [444, 154] width 155 height 83
click at [416, 155] on input "text" at bounding box center [443, 153] width 134 height 19
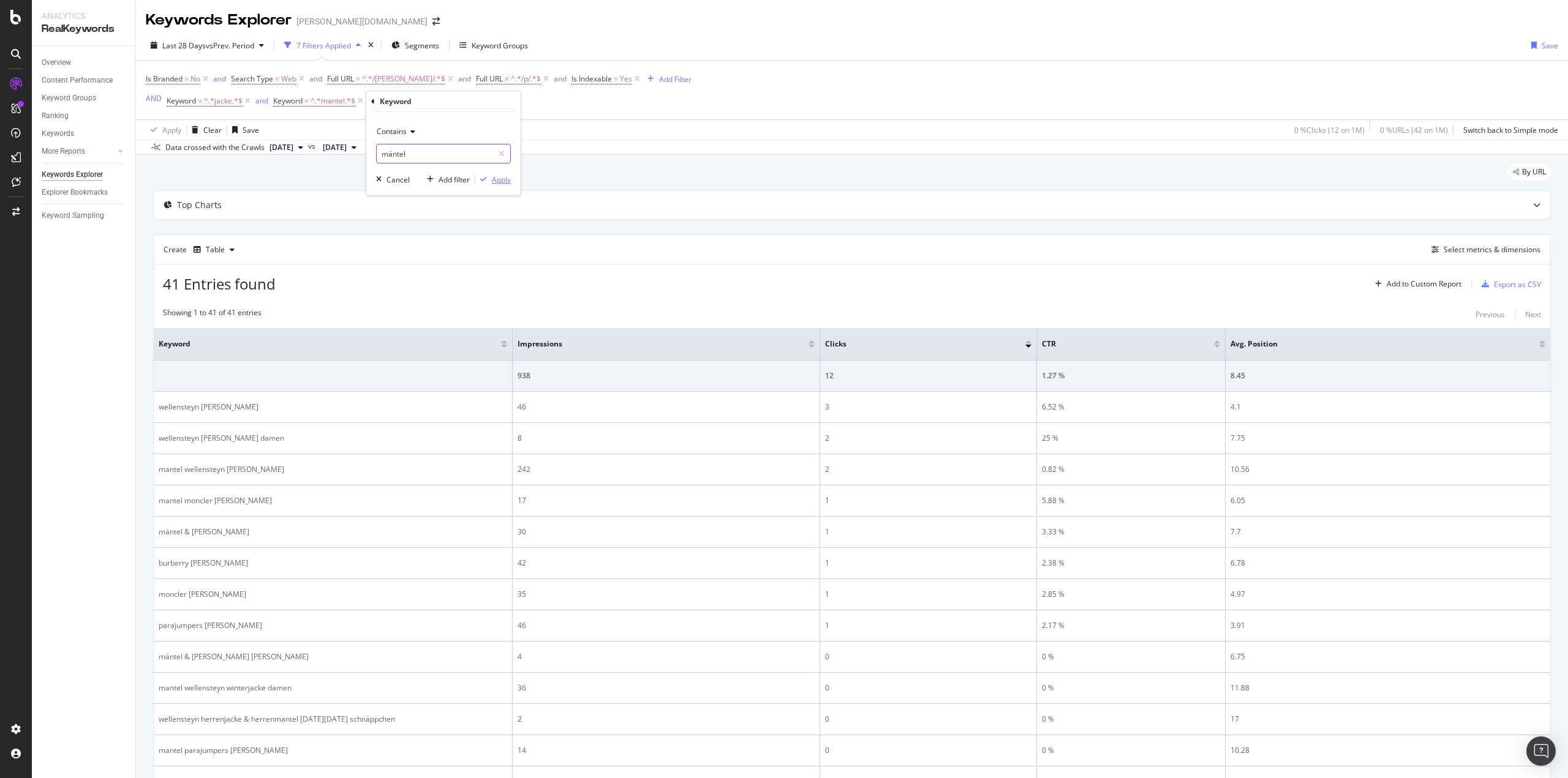
type input "mäntel"
click at [492, 180] on div "Apply" at bounding box center [502, 179] width 19 height 10
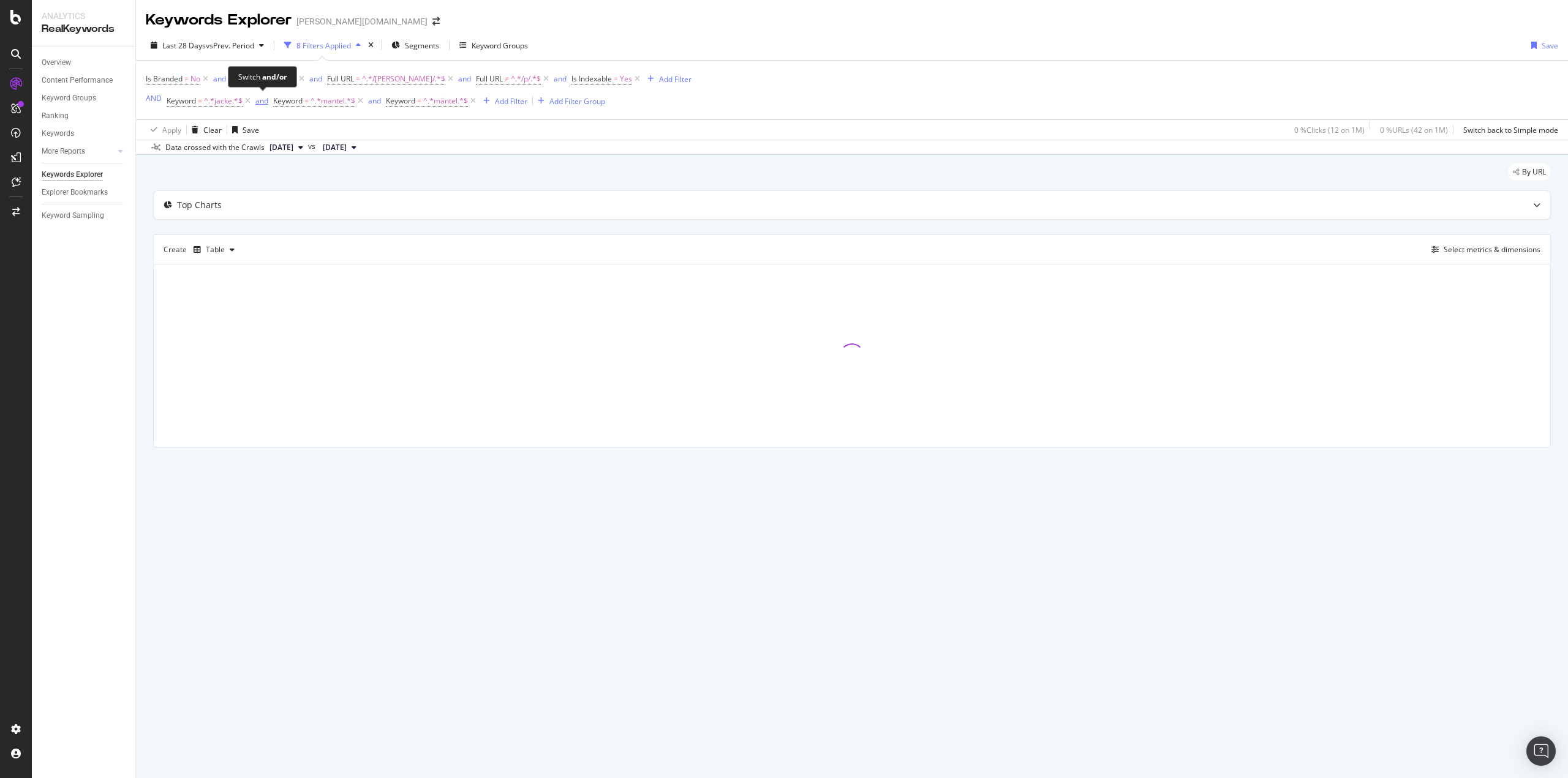
click at [261, 105] on div "and" at bounding box center [262, 100] width 13 height 10
click at [659, 83] on div "Add Filter" at bounding box center [675, 79] width 32 height 10
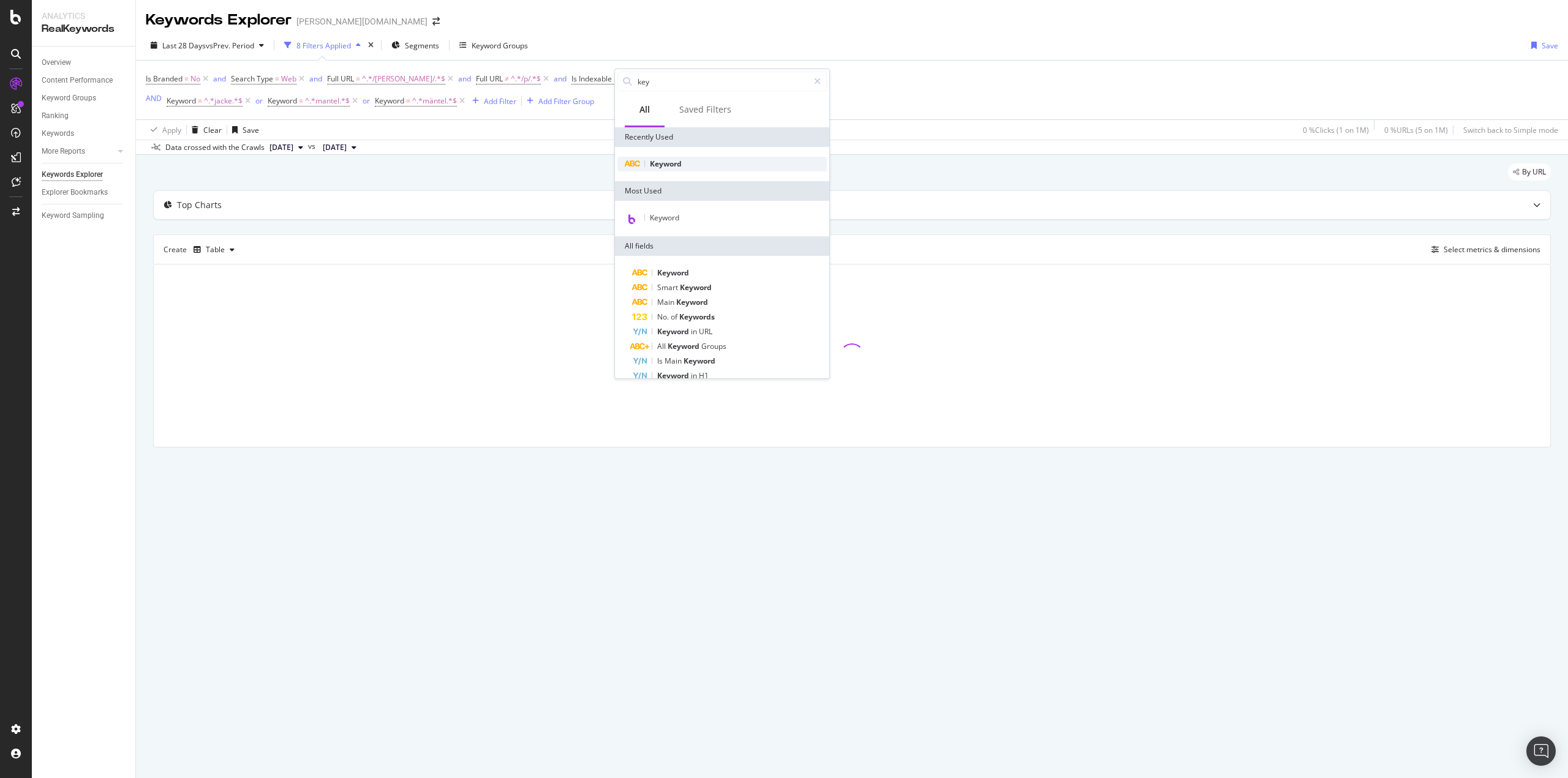
click at [670, 161] on span "Keyword" at bounding box center [665, 163] width 32 height 10
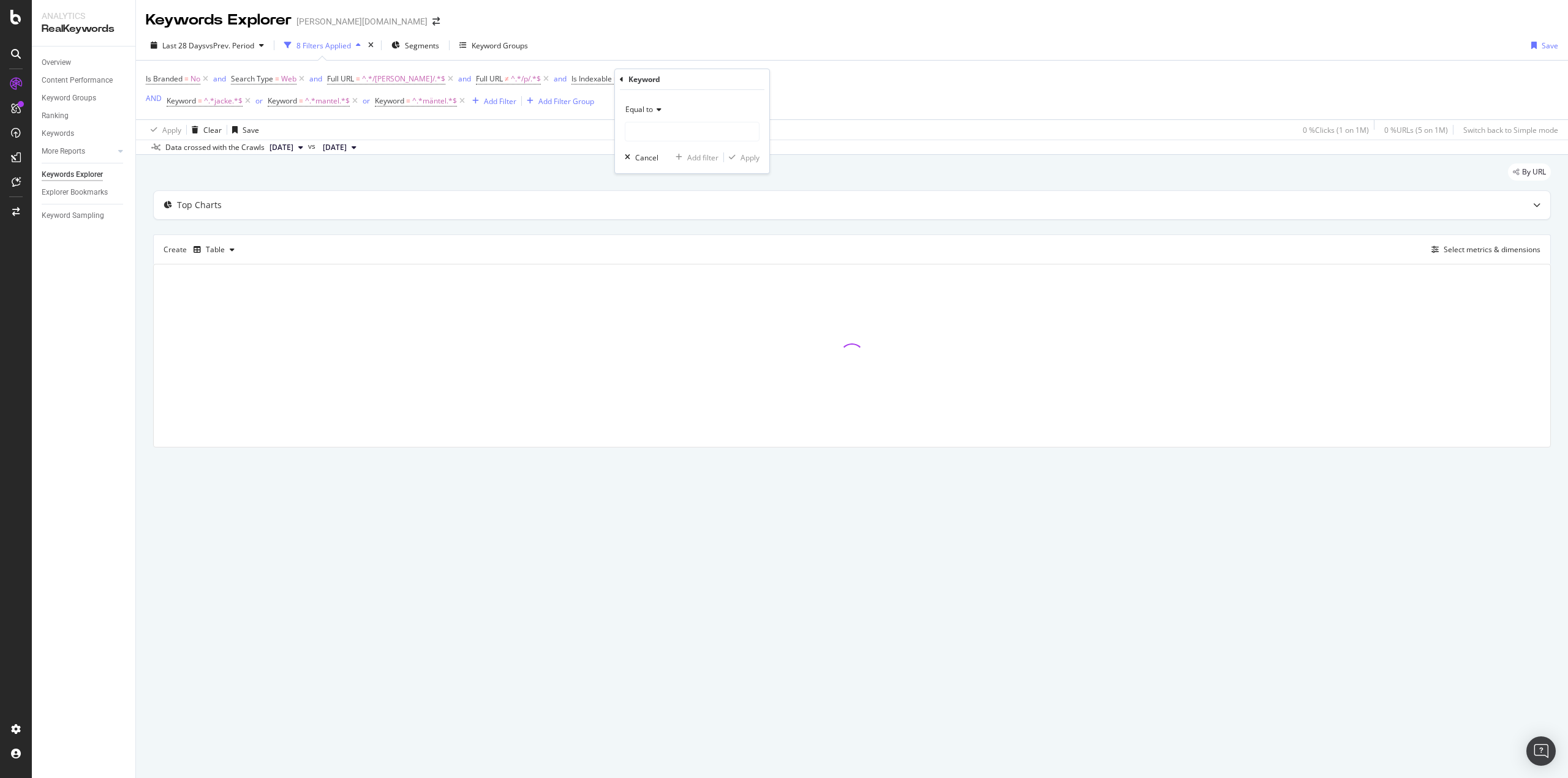
click at [658, 114] on icon at bounding box center [657, 110] width 9 height 8
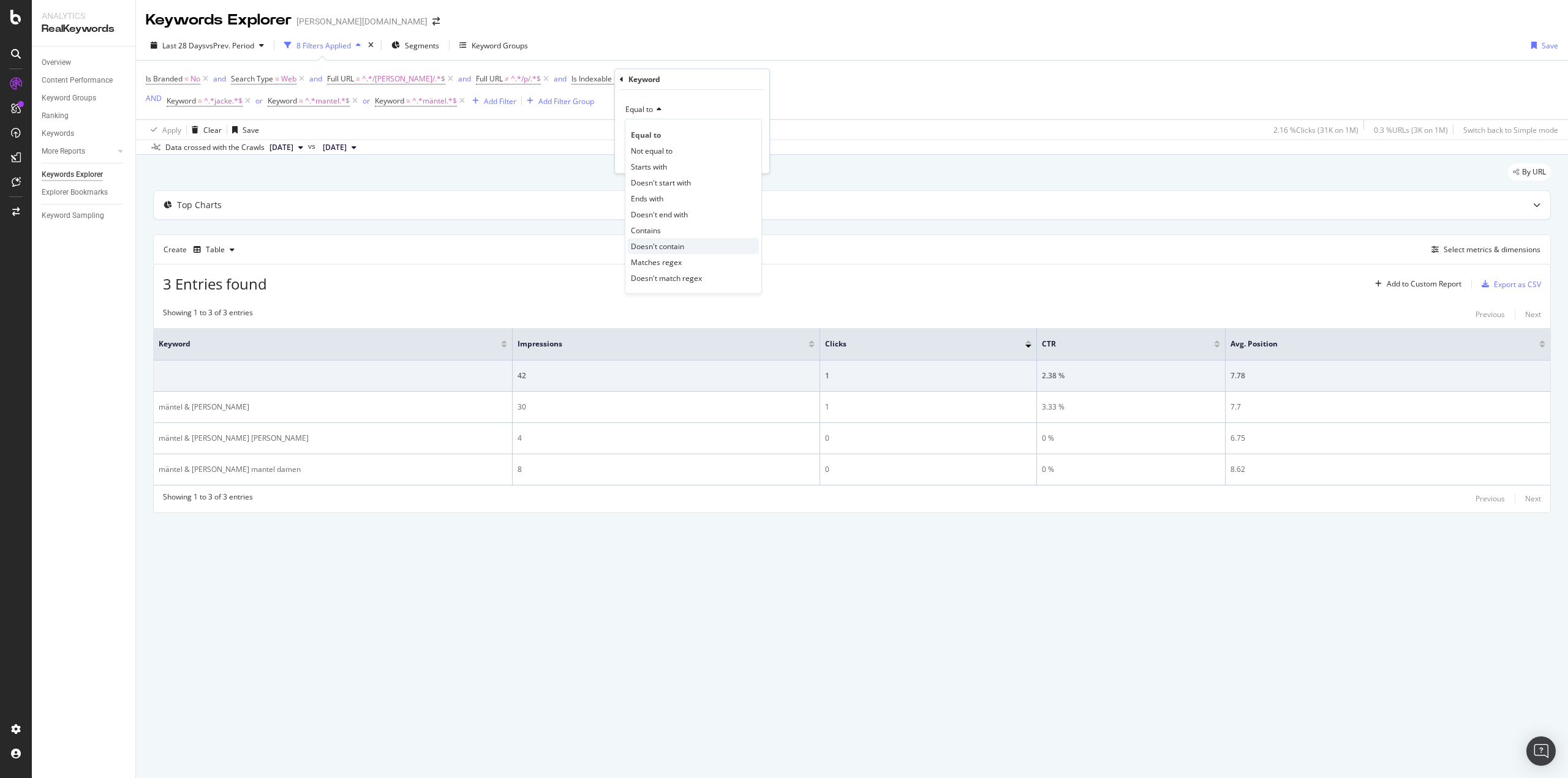
click at [682, 253] on div "Doesn't contain" at bounding box center [693, 246] width 131 height 16
click at [660, 123] on input "text" at bounding box center [692, 131] width 134 height 19
type input "strick"
click at [746, 156] on div "Apply" at bounding box center [750, 157] width 19 height 10
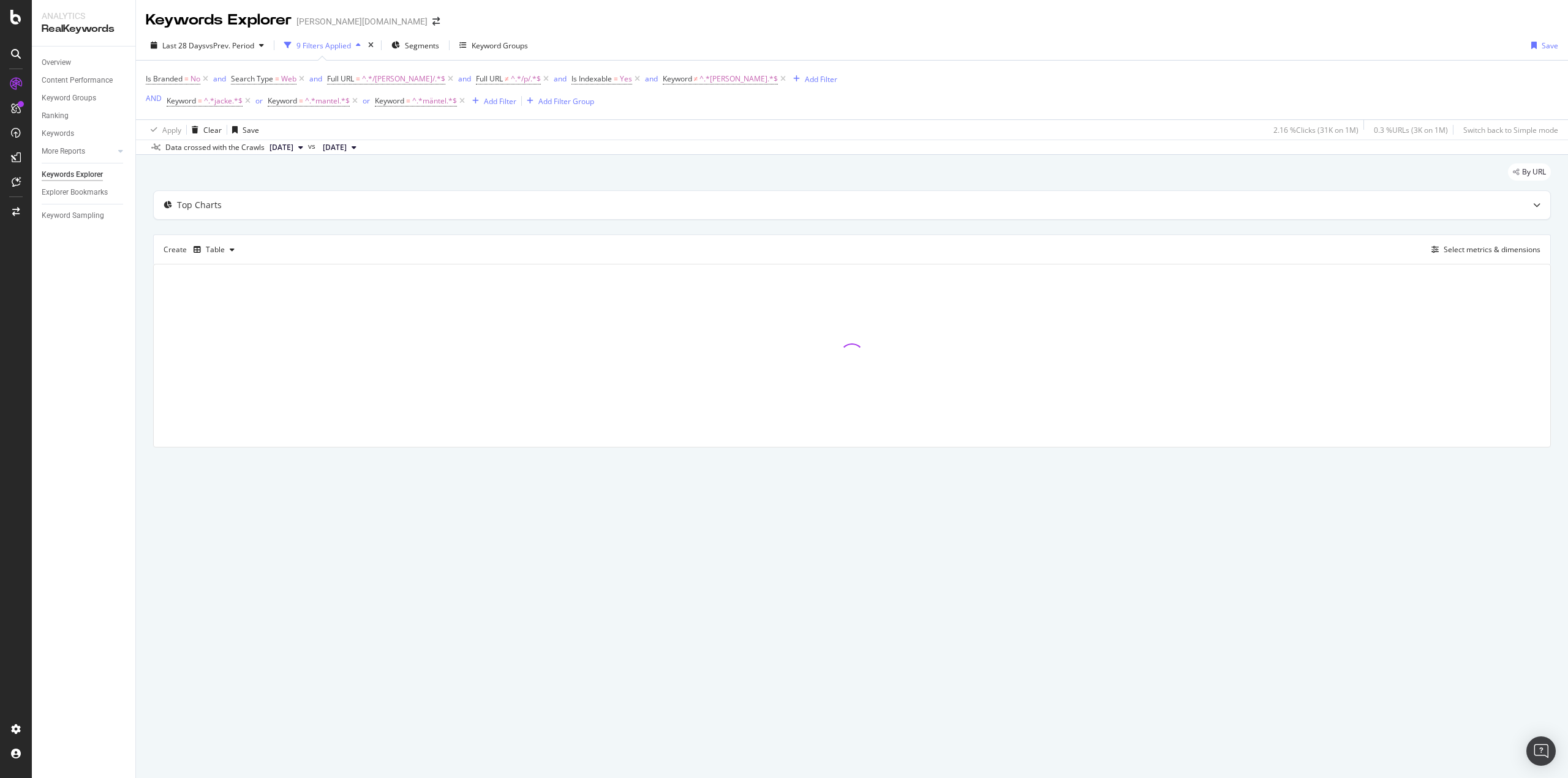
click at [467, 170] on div "By URL" at bounding box center [852, 177] width 1398 height 27
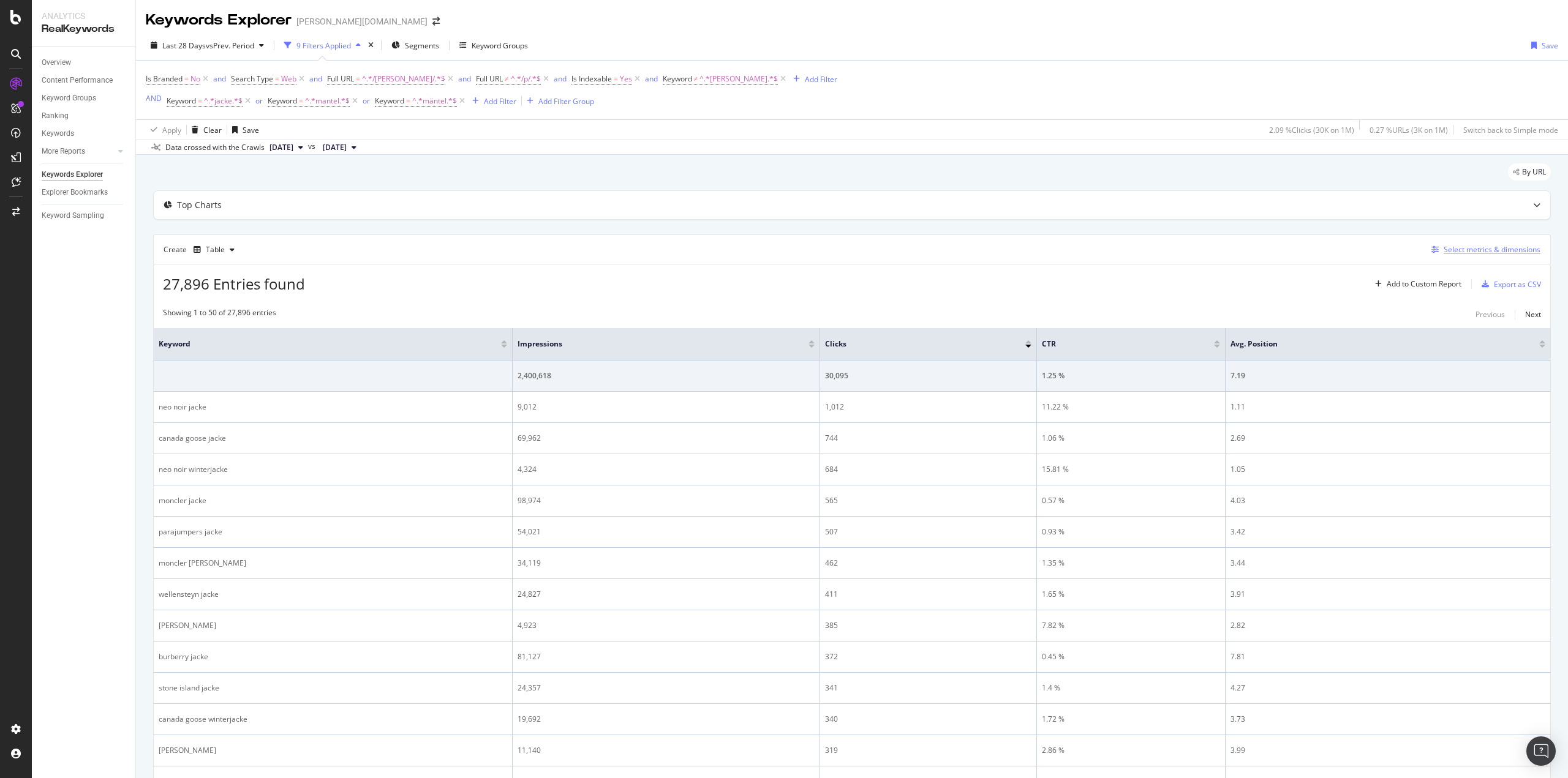
click at [1467, 251] on div "Select metrics & dimensions" at bounding box center [1491, 249] width 97 height 10
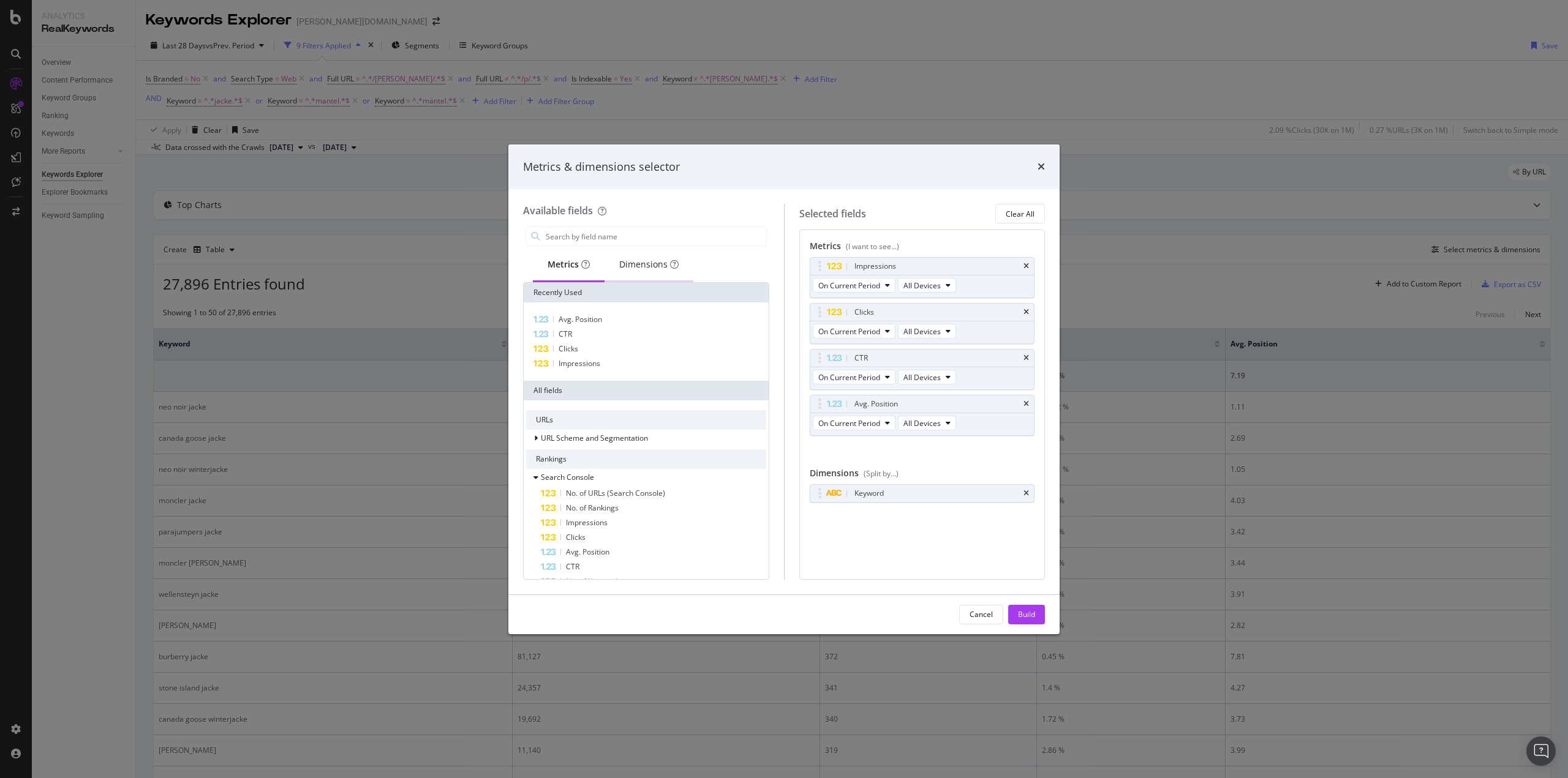
click at [631, 273] on div "Dimensions" at bounding box center [648, 266] width 89 height 34
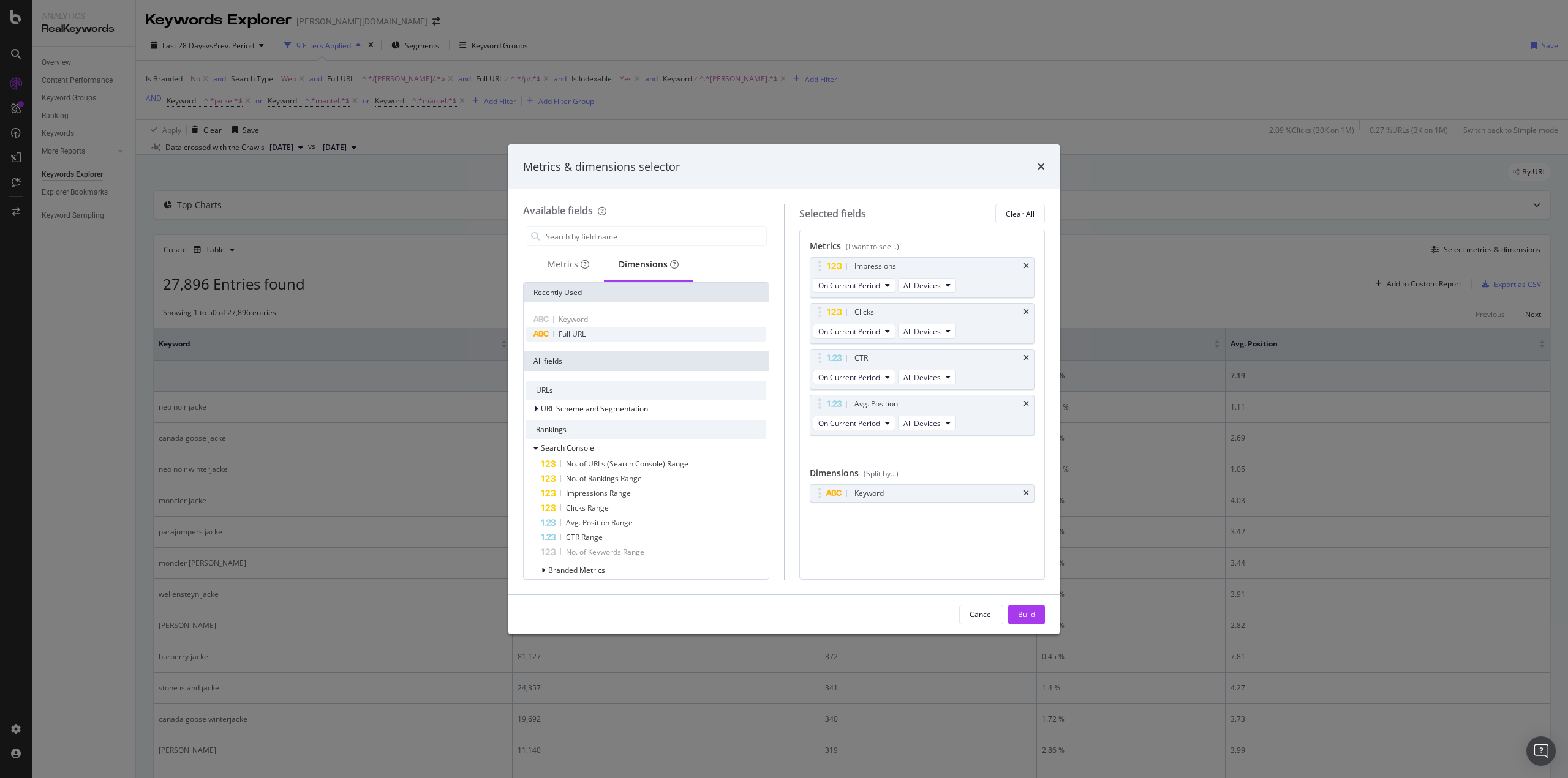
click at [578, 341] on div "Full URL" at bounding box center [646, 334] width 240 height 15
drag, startPoint x: 821, startPoint y: 518, endPoint x: 824, endPoint y: 498, distance: 20.2
click at [824, 498] on body "Analytics RealKeywords Overview Content Performance Keyword Groups Ranking Keyw…" at bounding box center [784, 389] width 1568 height 778
click at [1032, 613] on div "Build" at bounding box center [1026, 614] width 17 height 10
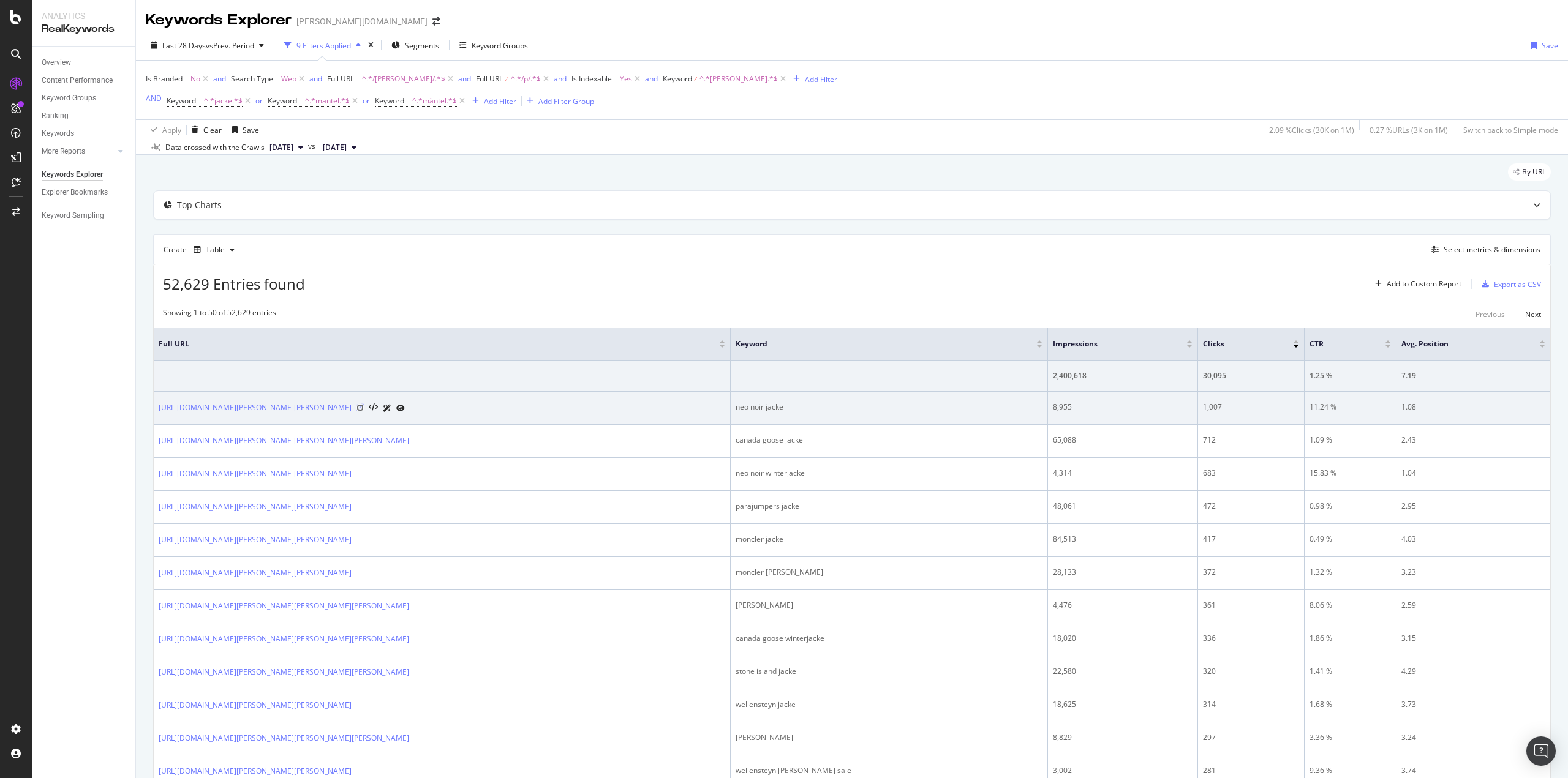
click at [364, 406] on icon at bounding box center [360, 408] width 8 height 8
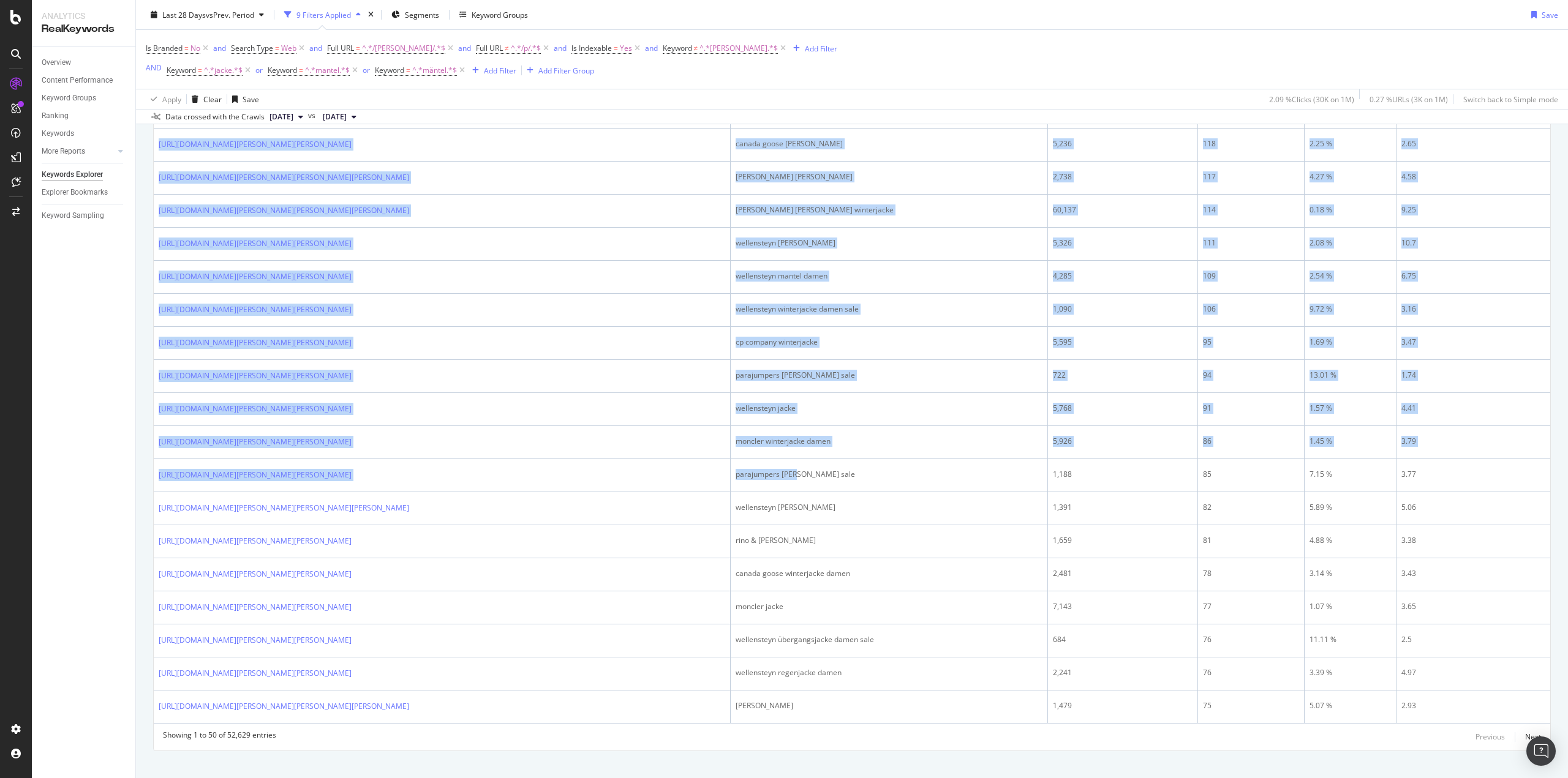
scroll to position [1337, 0]
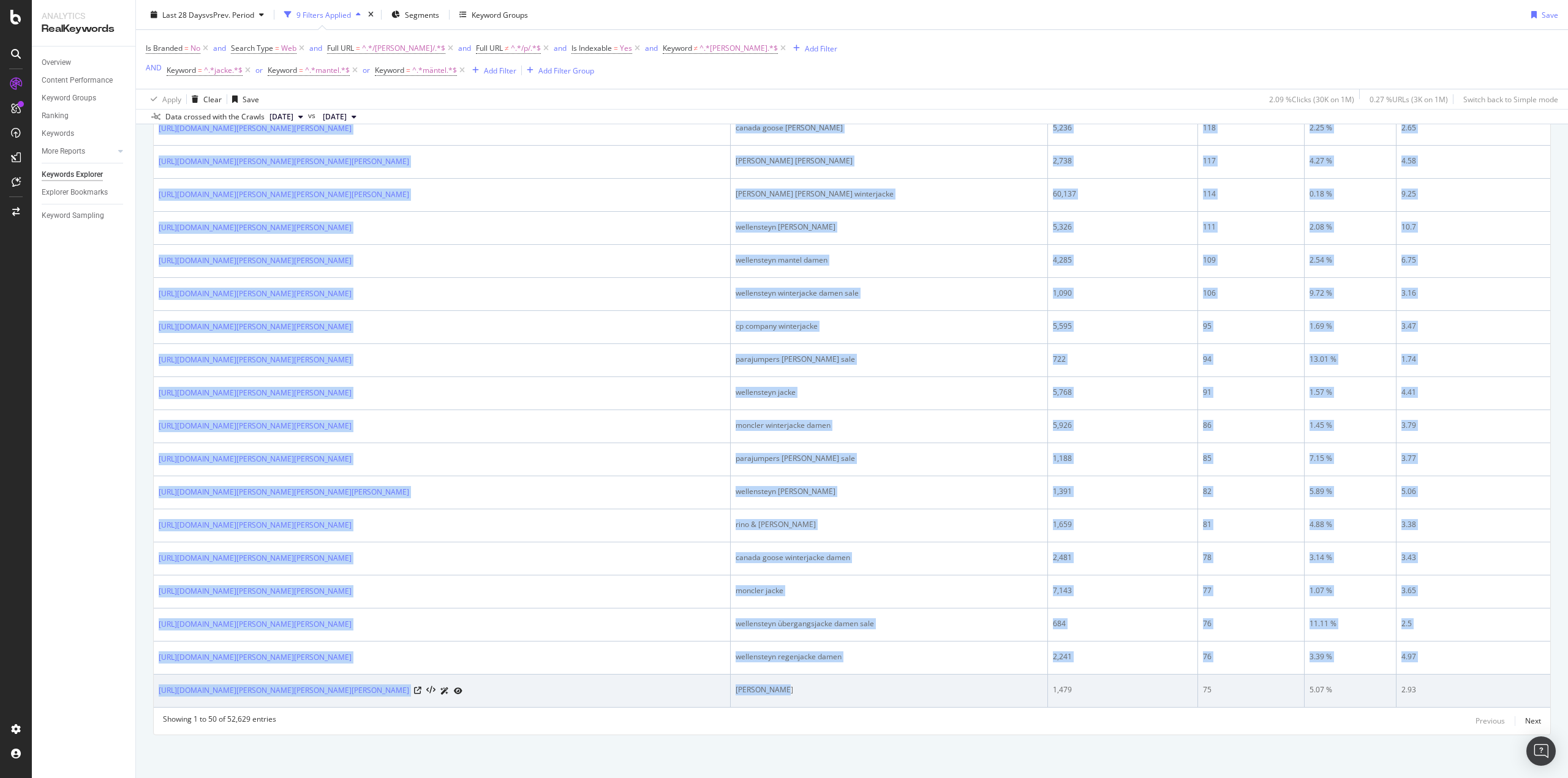
drag, startPoint x: 156, startPoint y: 406, endPoint x: 888, endPoint y: 683, distance: 782.7
copy tbody "https://www.breuninger.com/de/marken/neo-noir/bekleidung-jacken/ neo noir jacke…"
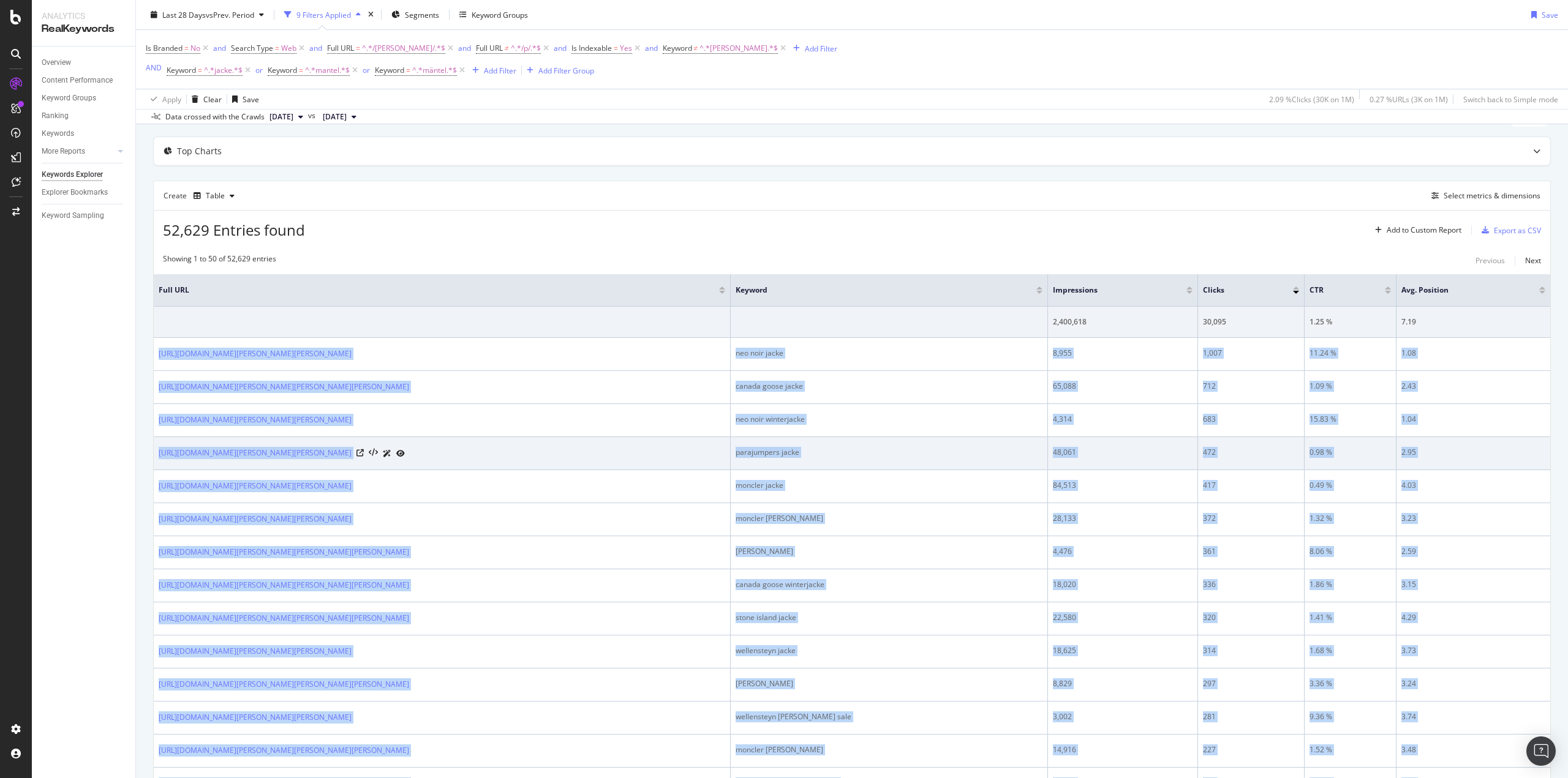
scroll to position [0, 0]
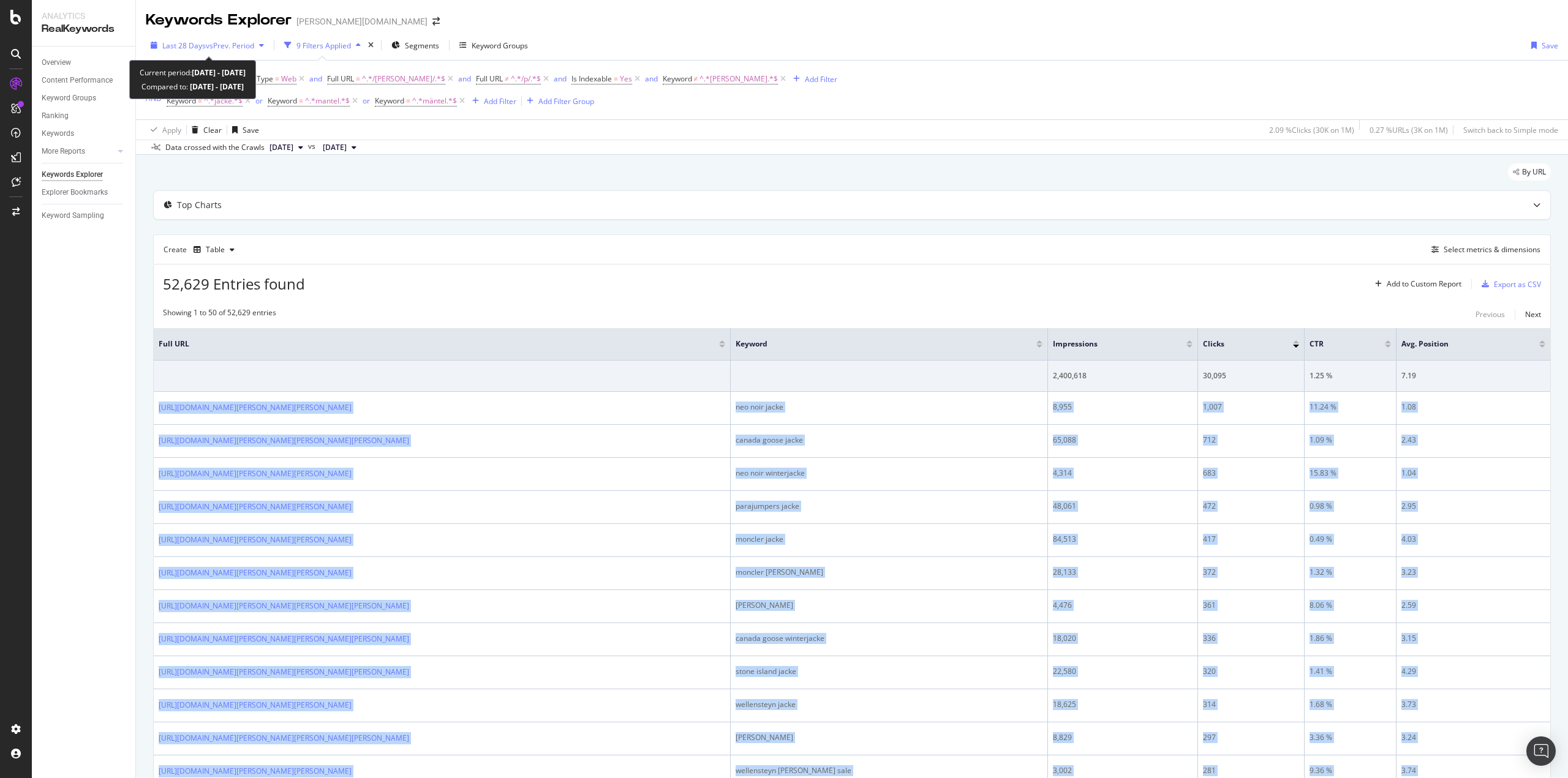
click at [232, 46] on span "vs Prev. Period" at bounding box center [230, 45] width 49 height 10
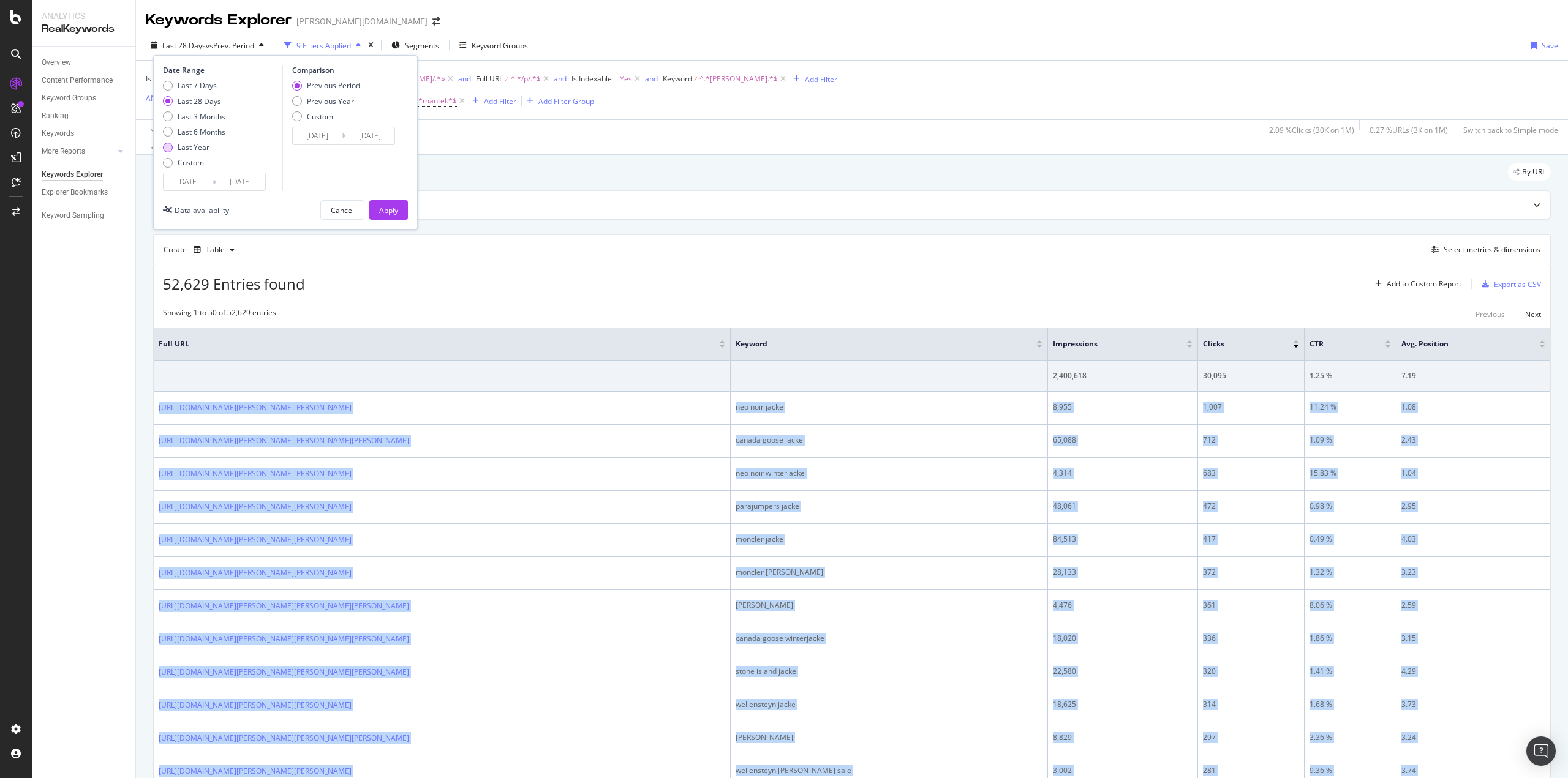
click at [175, 148] on div "Last Year" at bounding box center [194, 147] width 63 height 10
type input "2024/10/06"
type input "2023/10/07"
type input "2024/10/05"
click at [400, 212] on button "Apply" at bounding box center [389, 209] width 39 height 19
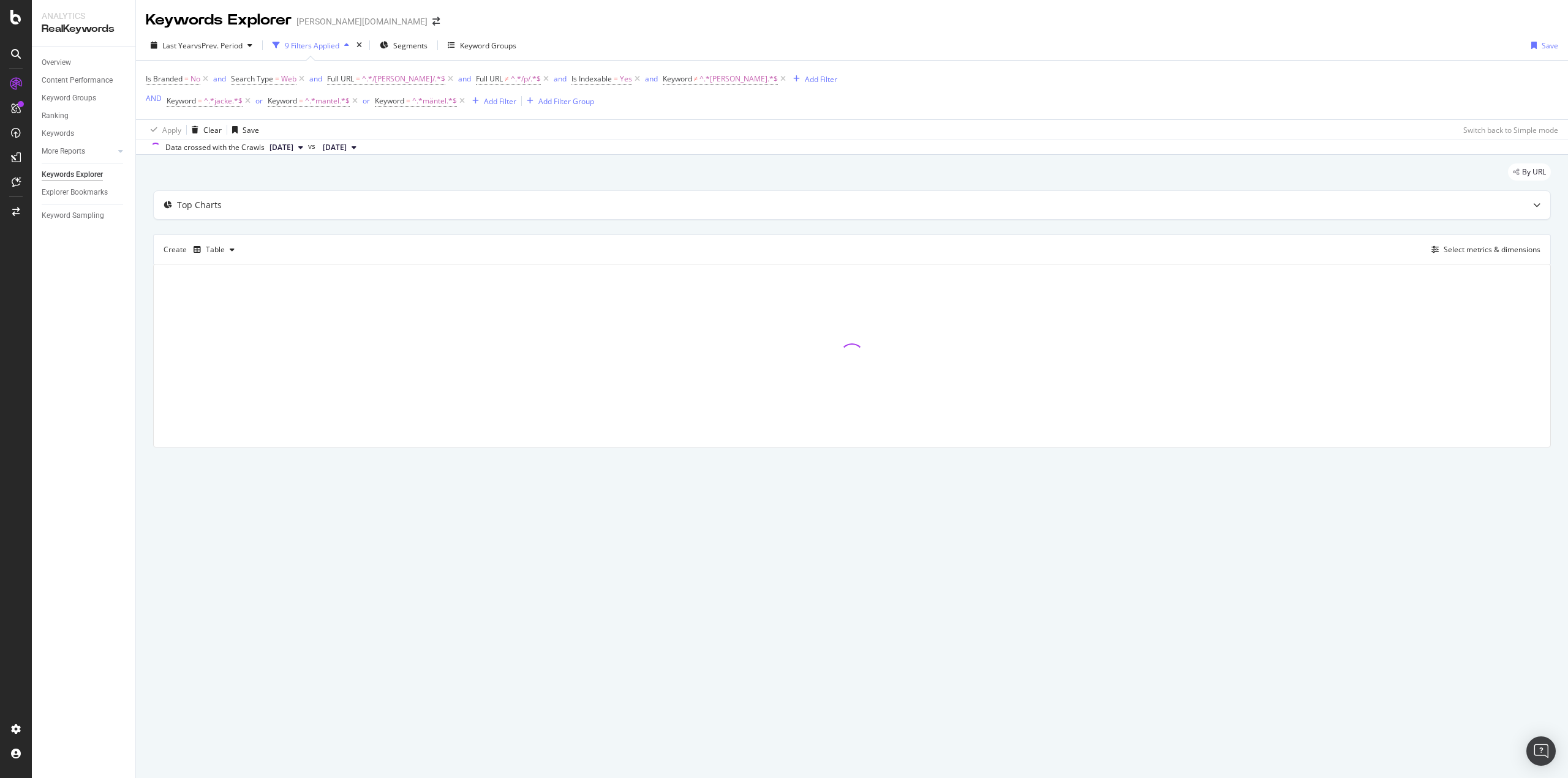
click at [103, 354] on div "Overview Content Performance Keyword Groups Ranking Keywords More Reports Count…" at bounding box center [83, 412] width 104 height 732
click at [138, 304] on div "By URL Top Charts Create Table Select metrics & dimensions" at bounding box center [852, 323] width 1432 height 335
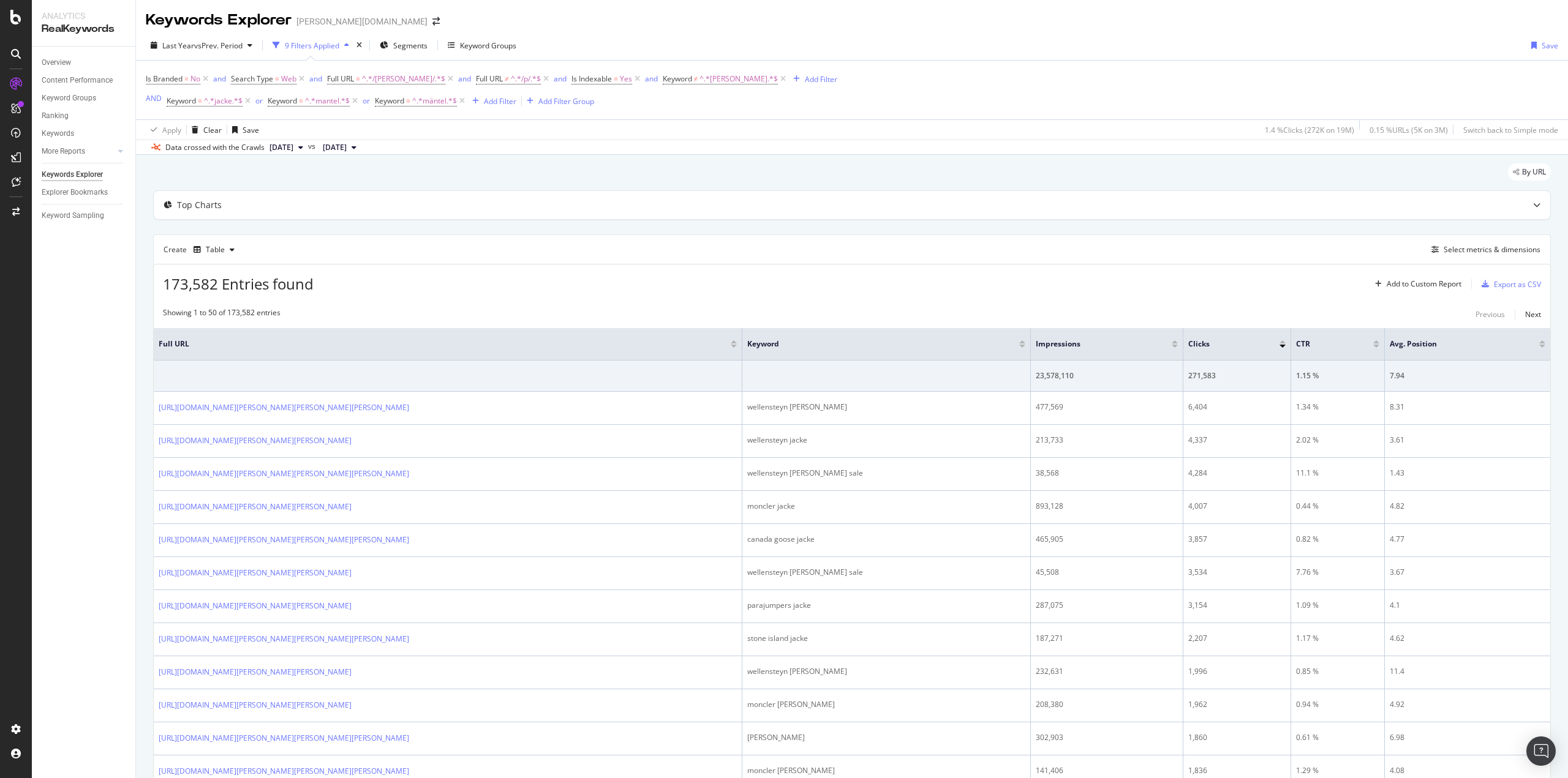
click at [574, 281] on div "173,582 Entries found Add to Custom Report Export as CSV" at bounding box center [852, 279] width 1396 height 30
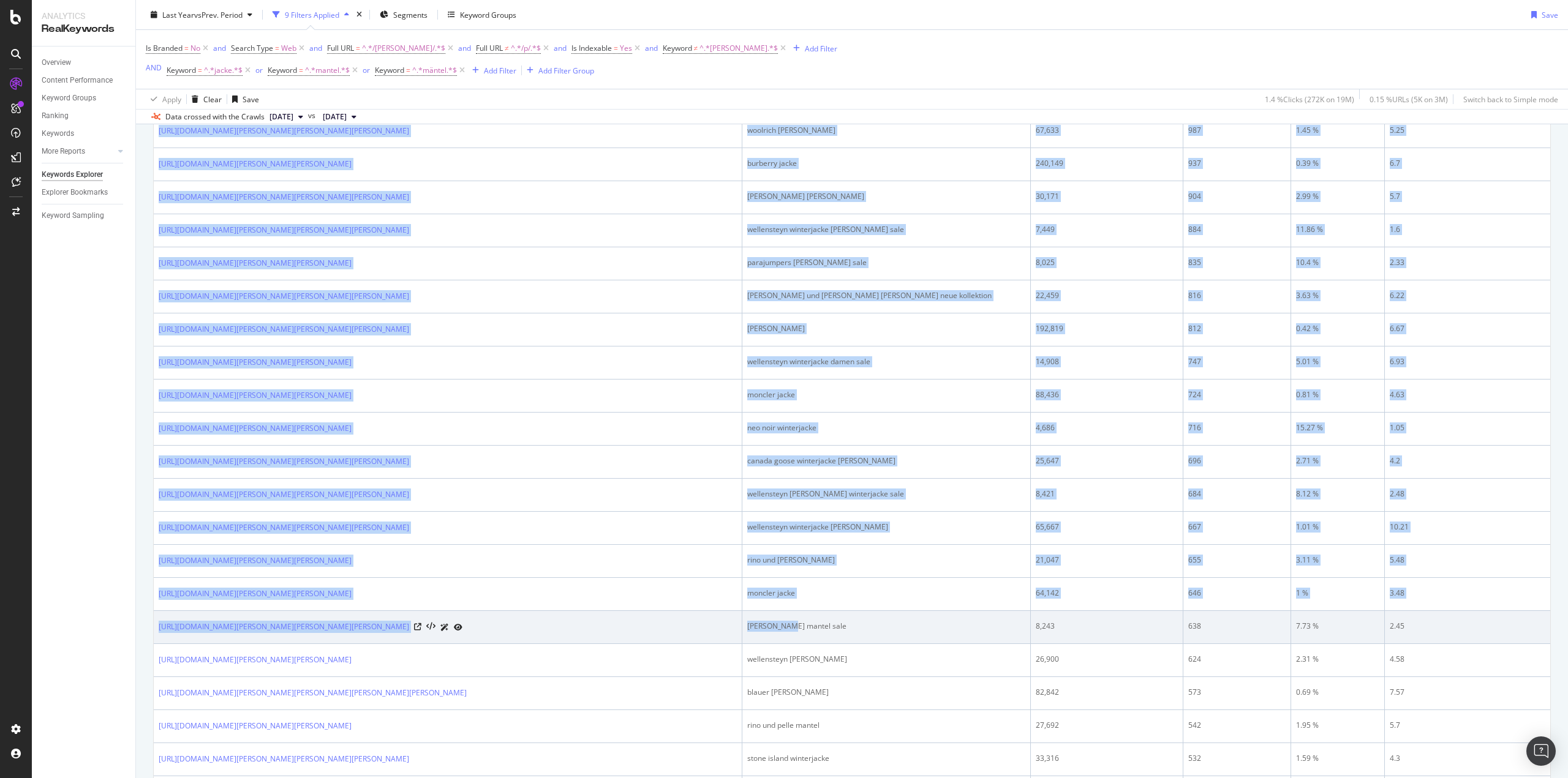
scroll to position [1337, 0]
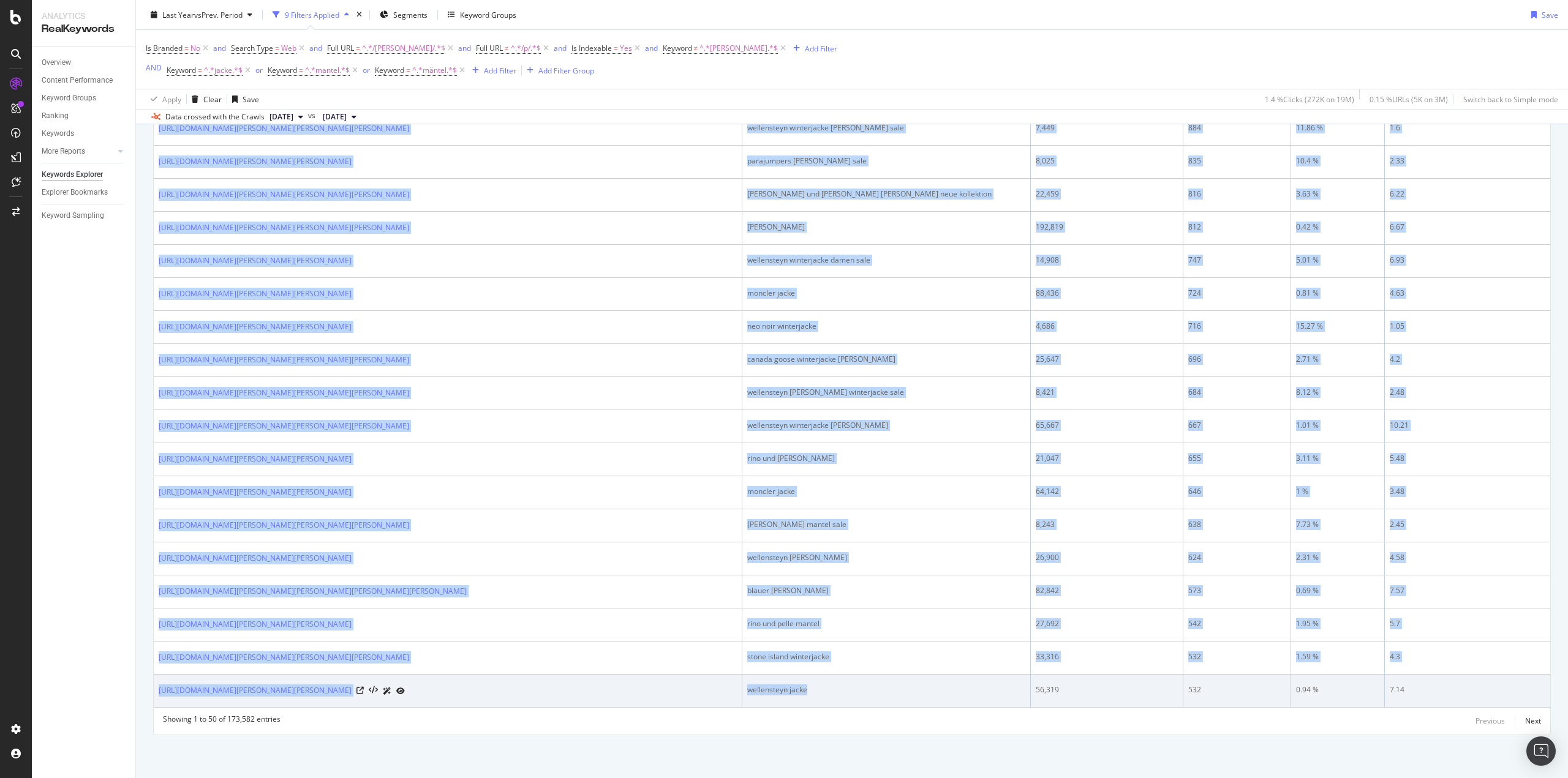
drag, startPoint x: 158, startPoint y: 439, endPoint x: 822, endPoint y: 687, distance: 708.8
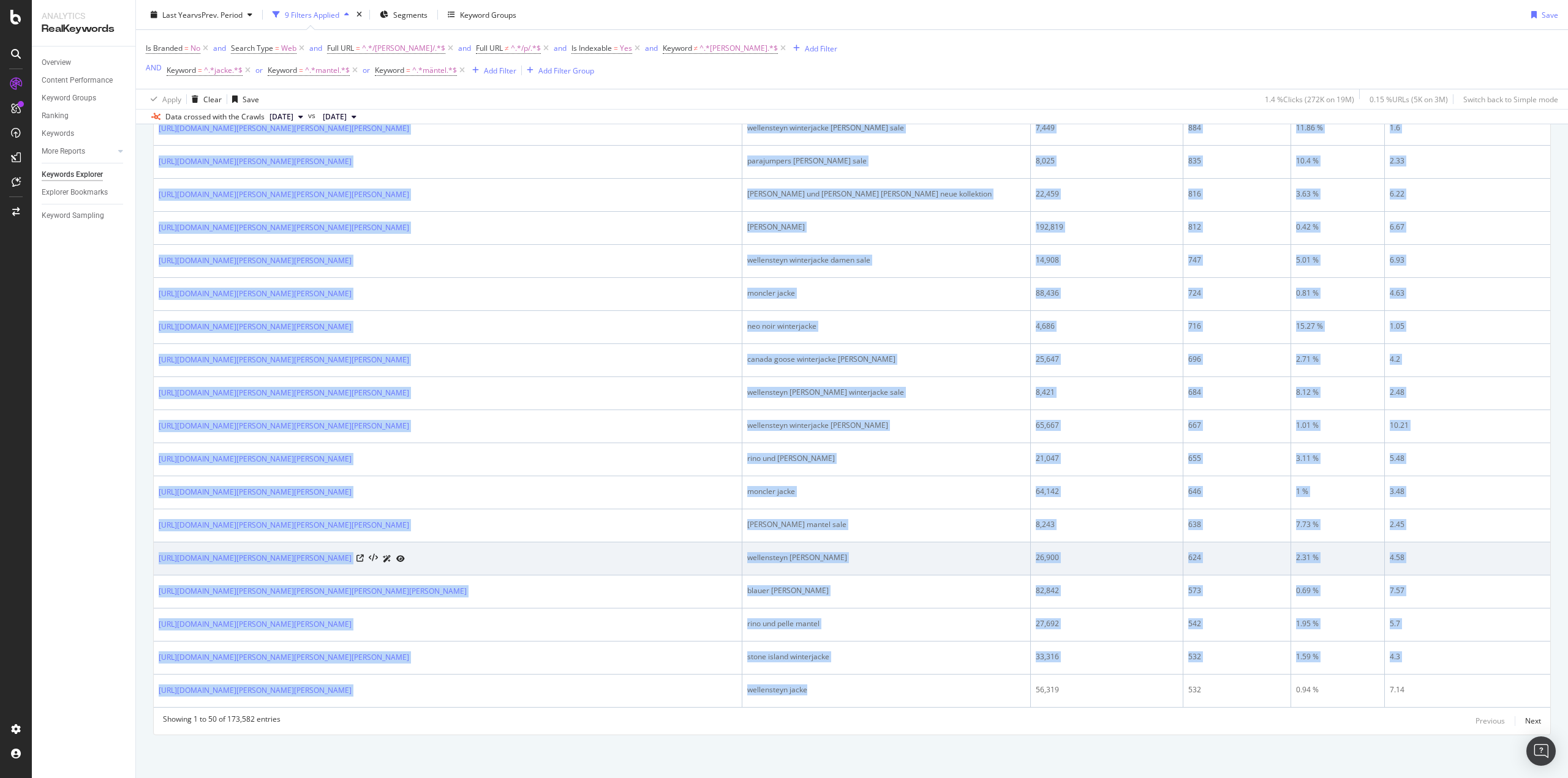
copy tbody "https://www.breuninger.com/de/marken/wellensteyn/ wellensteyn jacke 213,733 4,3…"
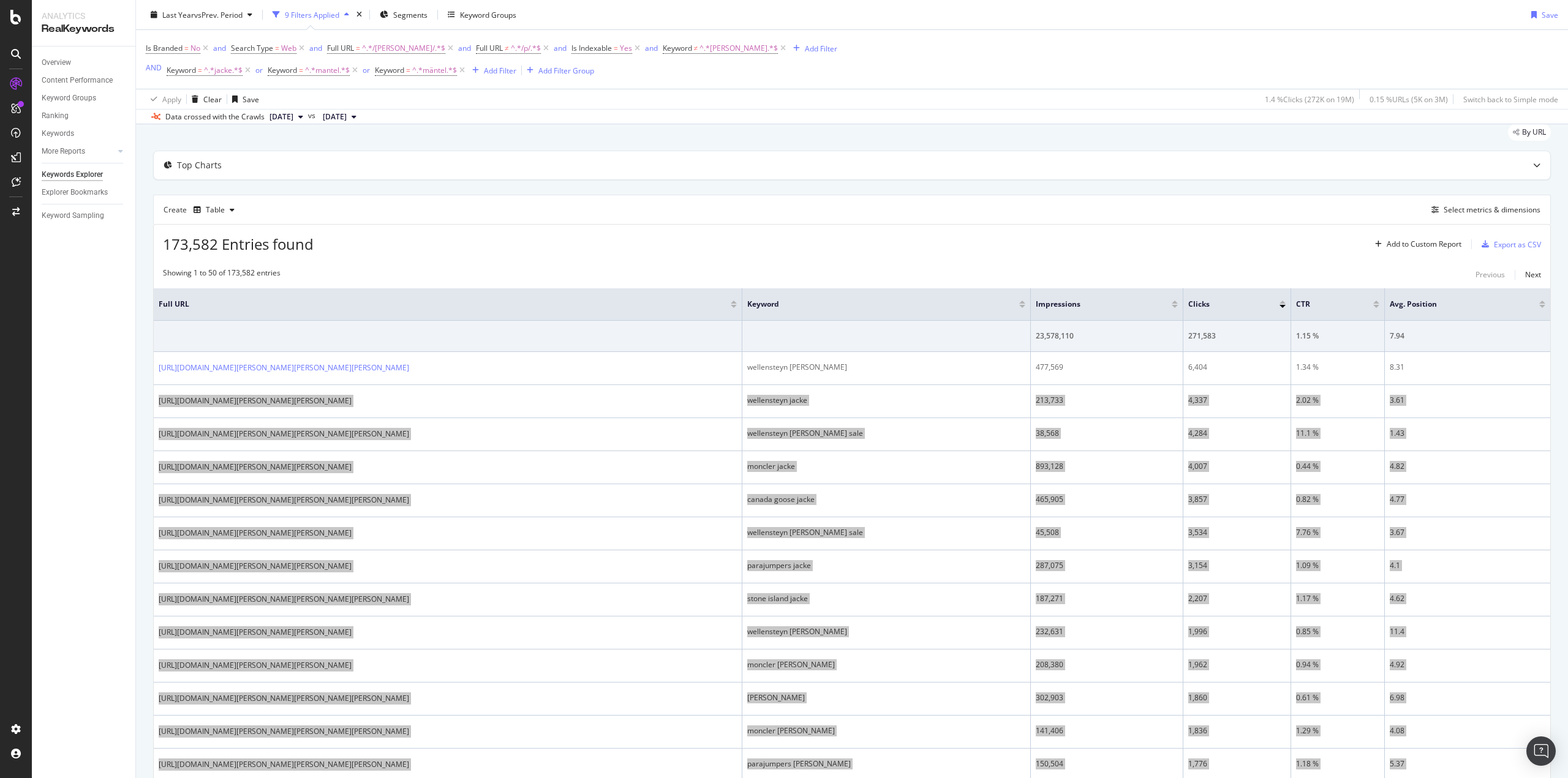
scroll to position [0, 0]
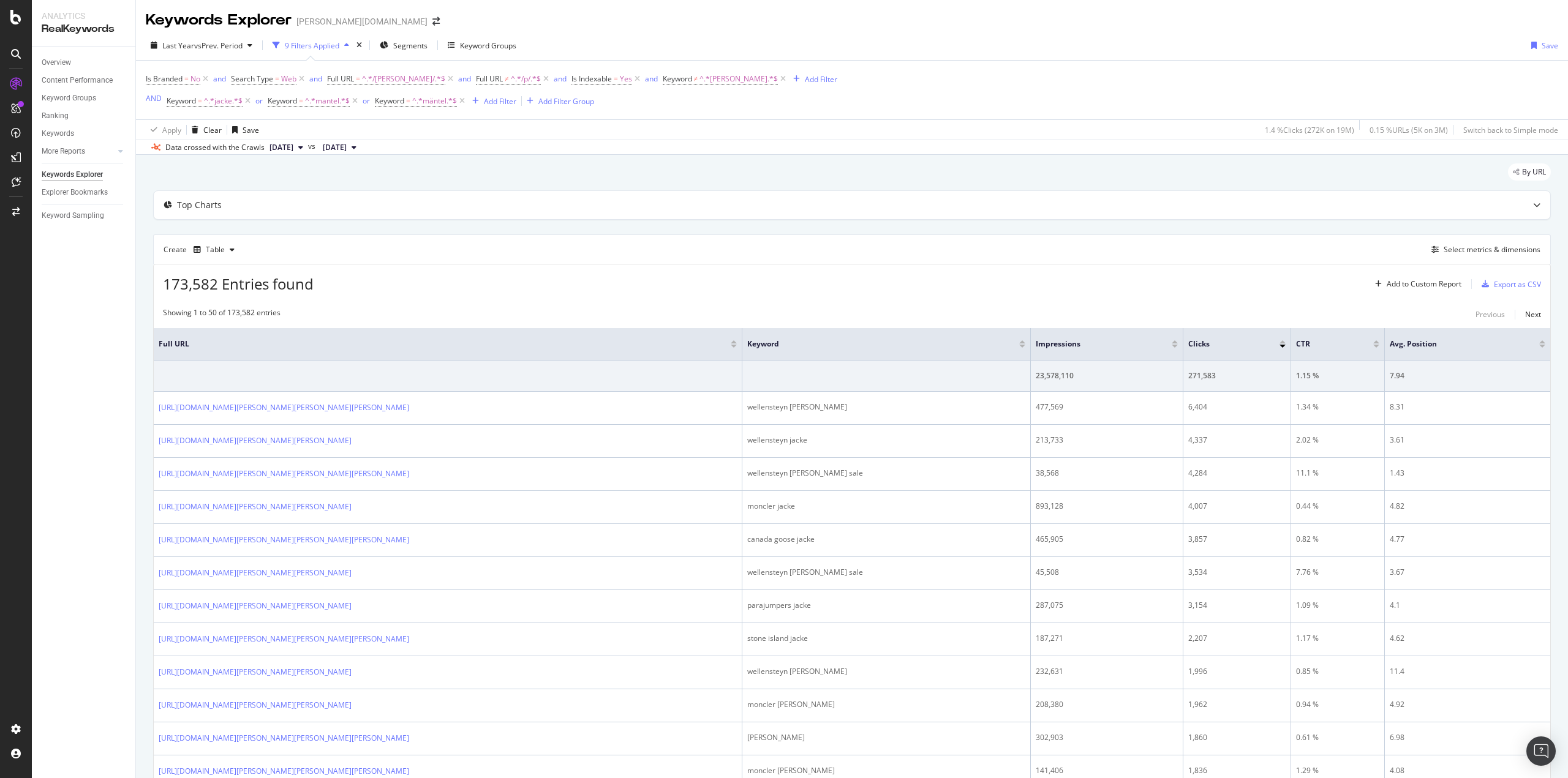
click at [424, 280] on div "173,582 Entries found Add to Custom Report Export as CSV" at bounding box center [852, 279] width 1396 height 30
